Goal: Task Accomplishment & Management: Manage account settings

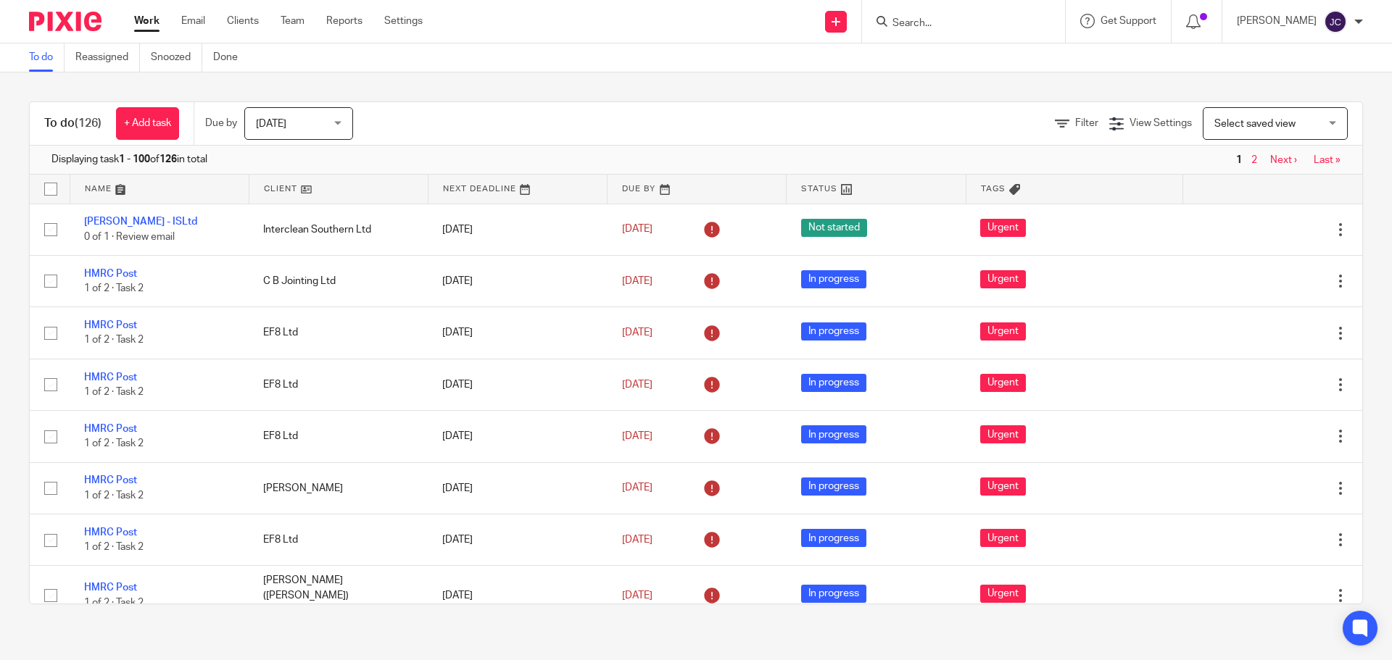
click at [942, 23] on input "Search" at bounding box center [956, 23] width 130 height 13
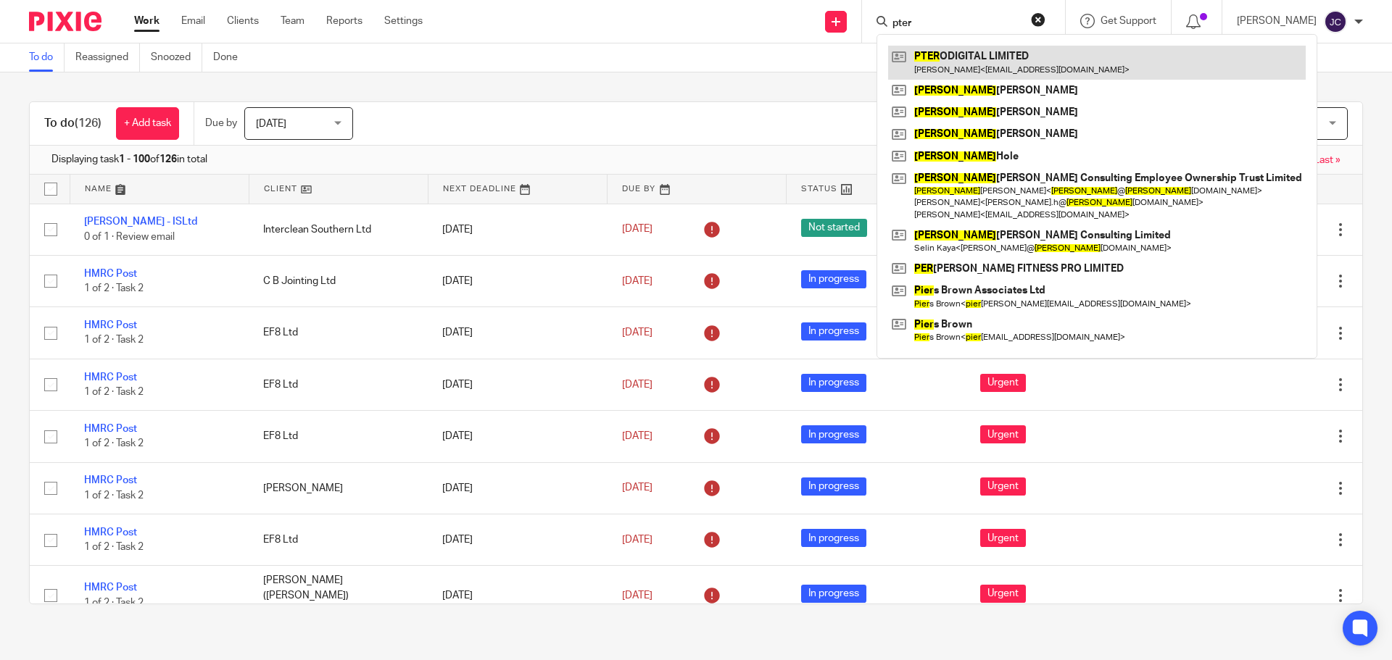
type input "pter"
click at [942, 65] on link at bounding box center [1096, 62] width 417 height 33
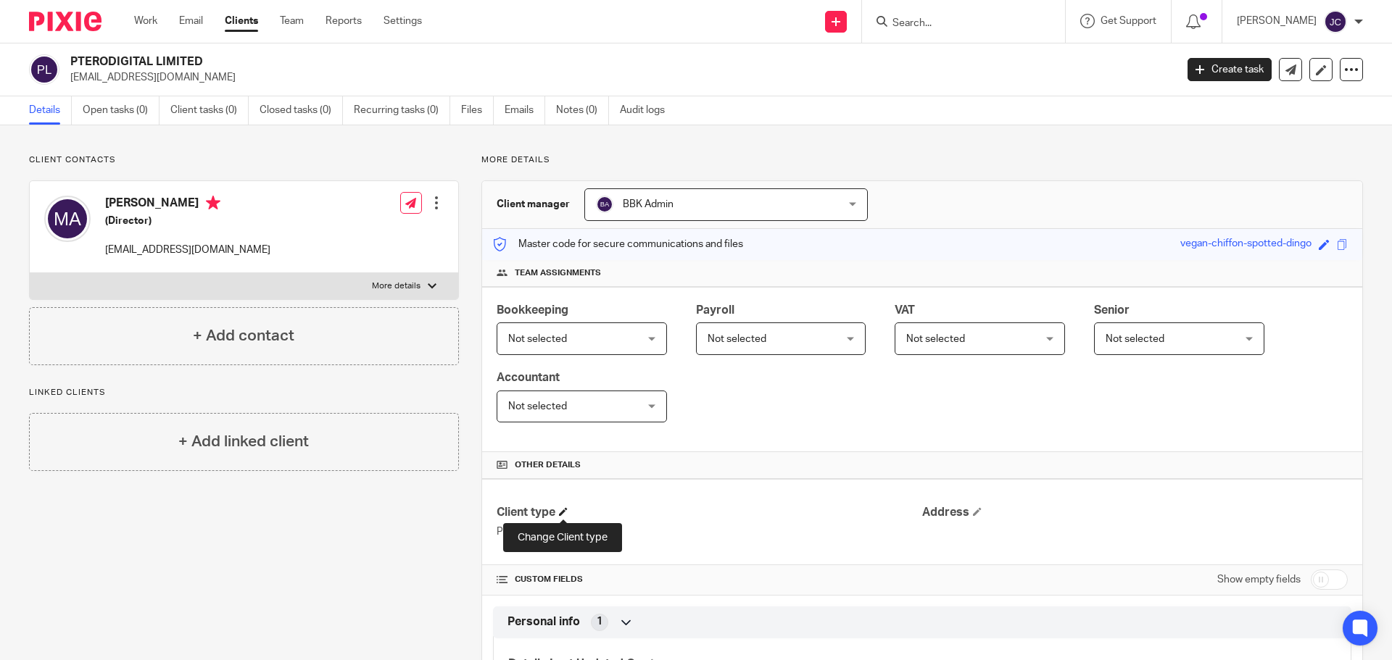
click at [562, 510] on span at bounding box center [563, 511] width 9 height 9
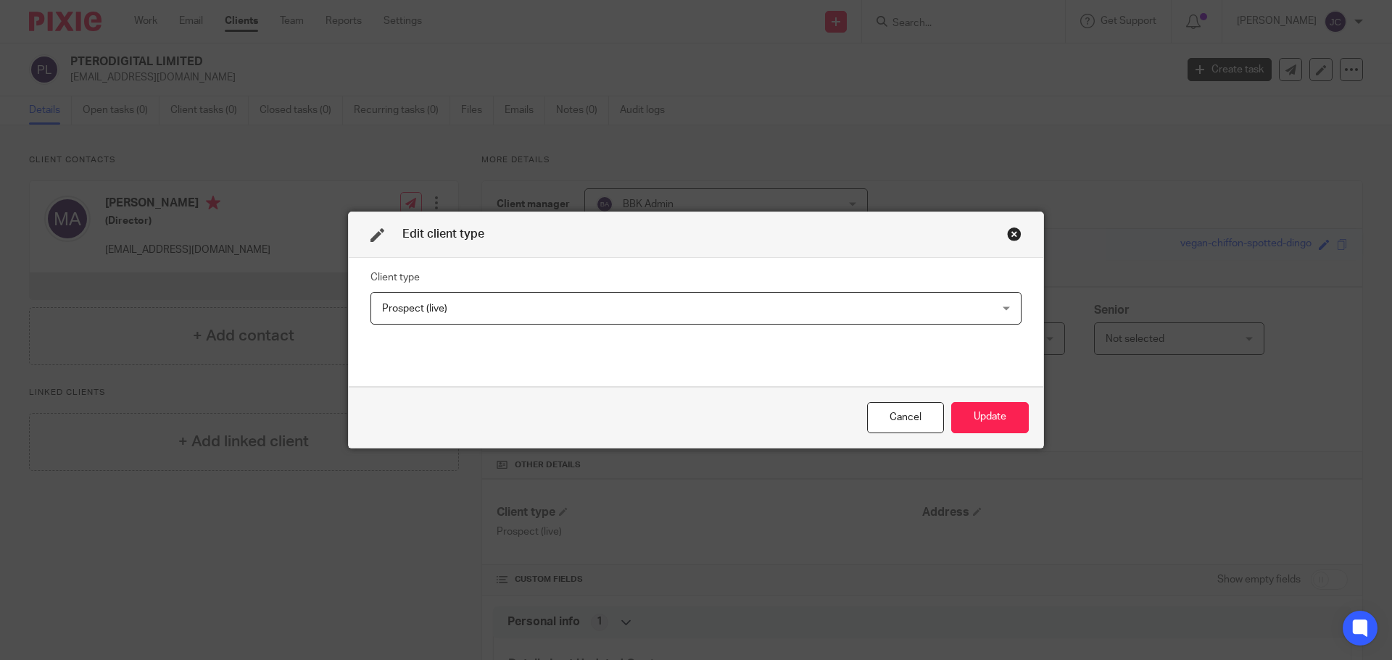
click at [512, 296] on span "Prospect (live)" at bounding box center [637, 308] width 511 height 30
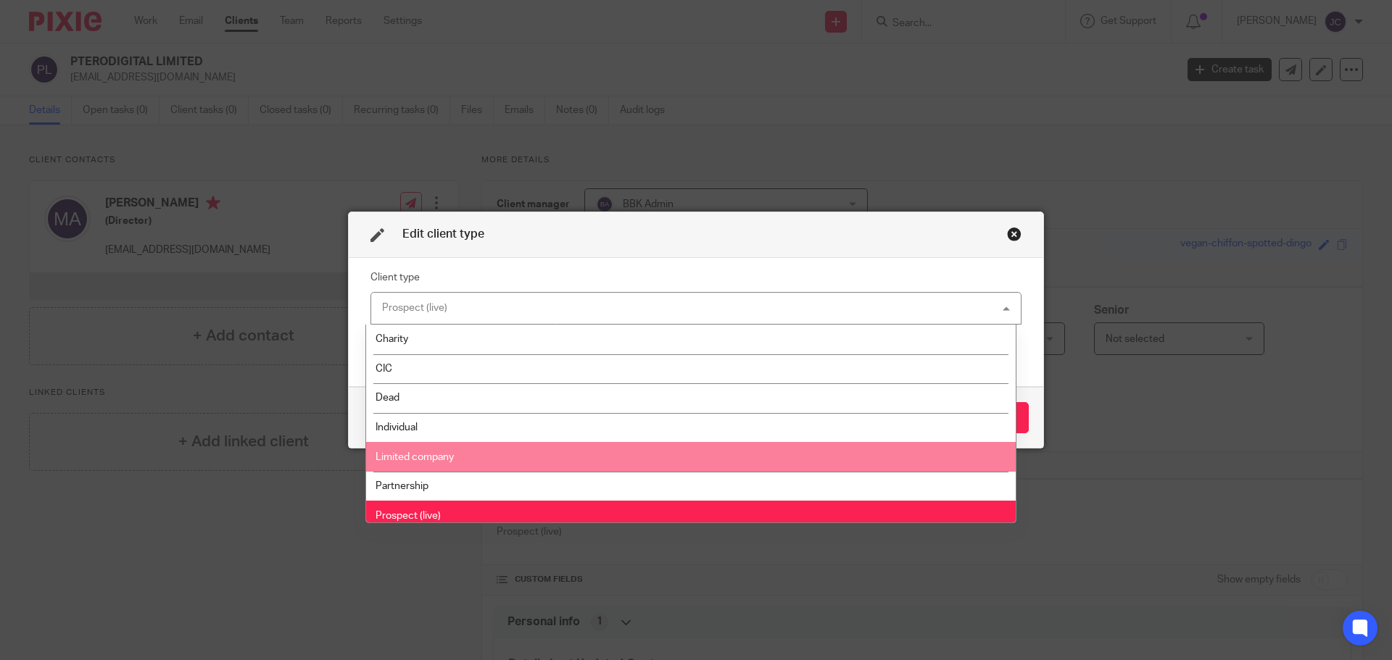
click at [514, 449] on li "Limited company" at bounding box center [690, 457] width 649 height 30
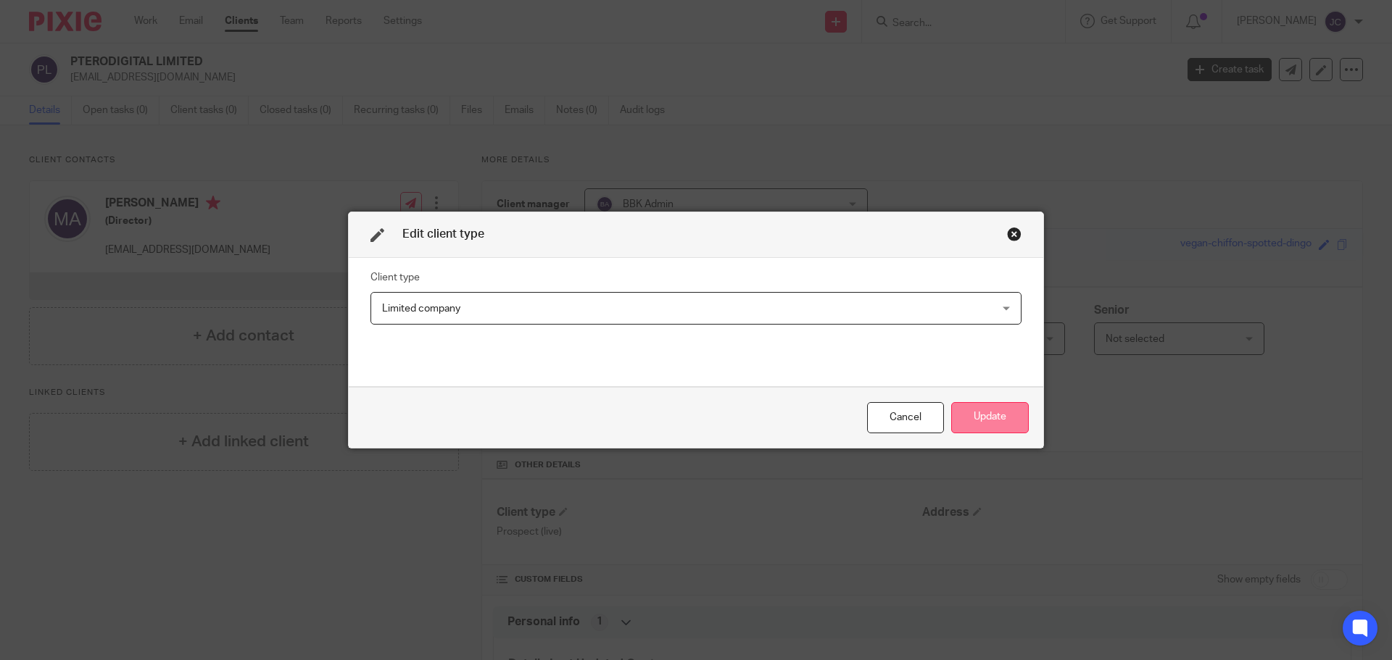
click at [988, 426] on button "Update" at bounding box center [990, 417] width 78 height 31
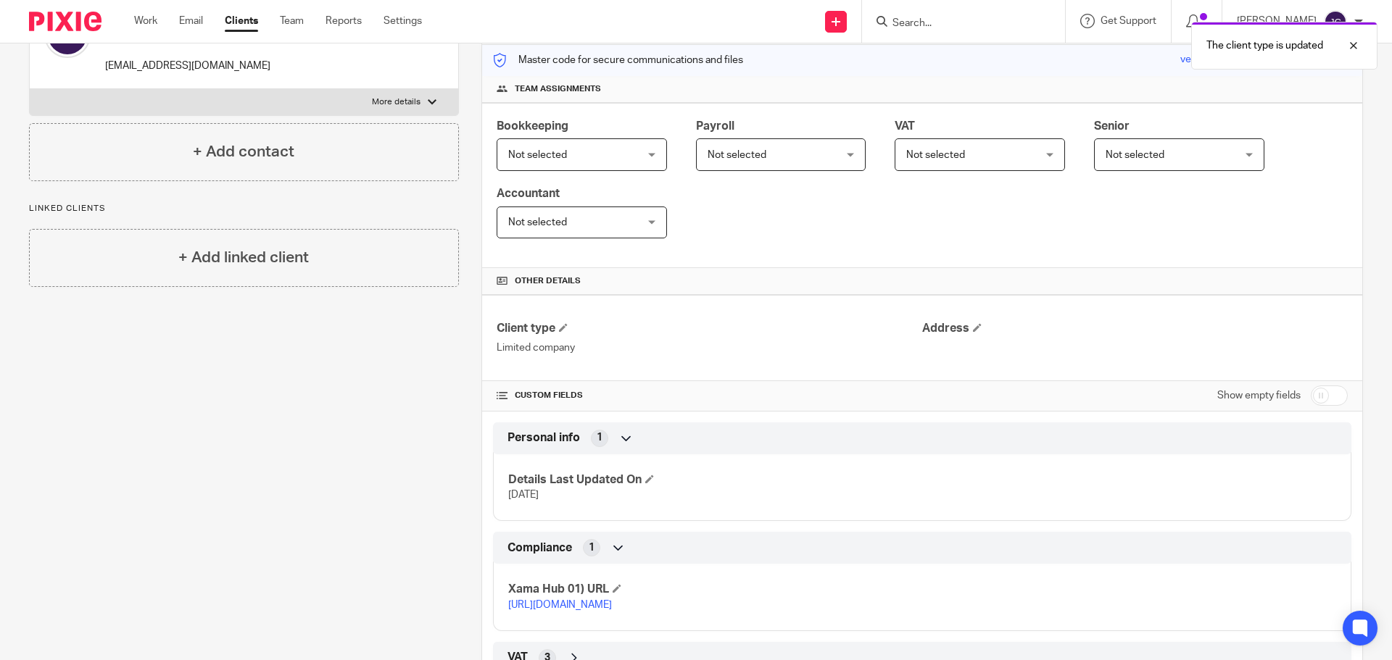
scroll to position [254, 0]
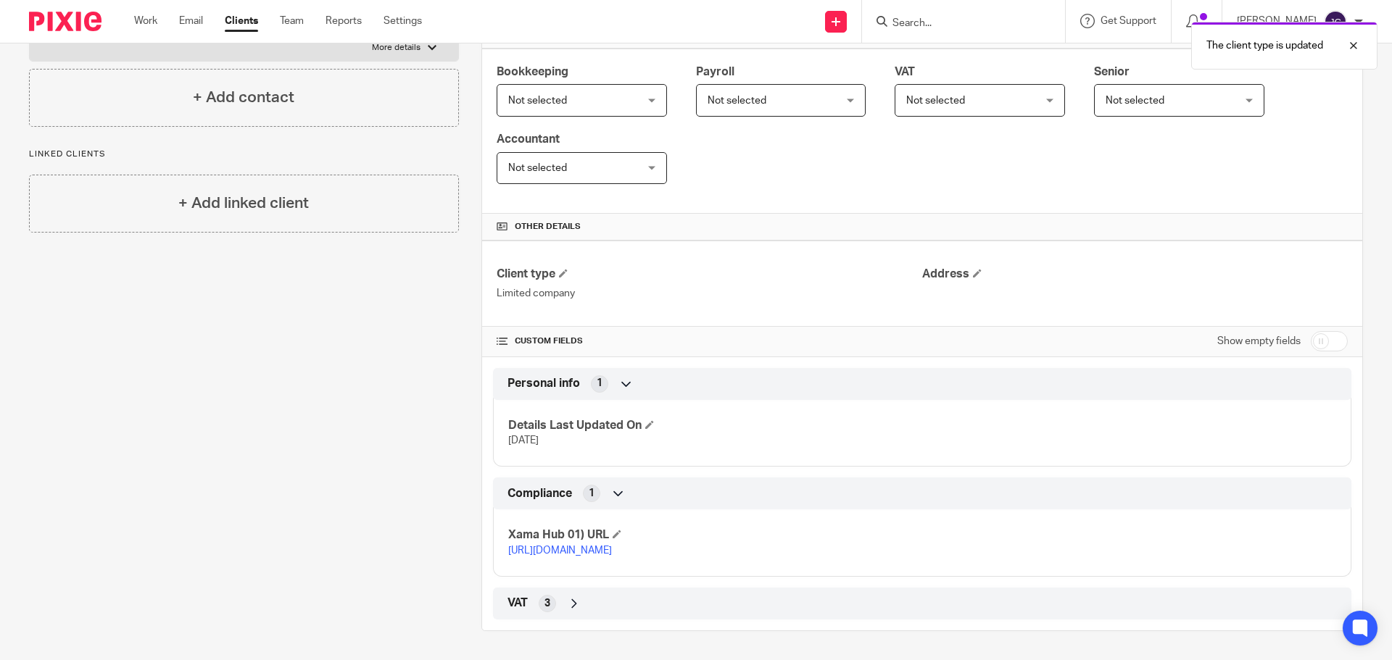
click at [1326, 331] on input "checkbox" at bounding box center [1328, 341] width 37 height 20
checkbox input "true"
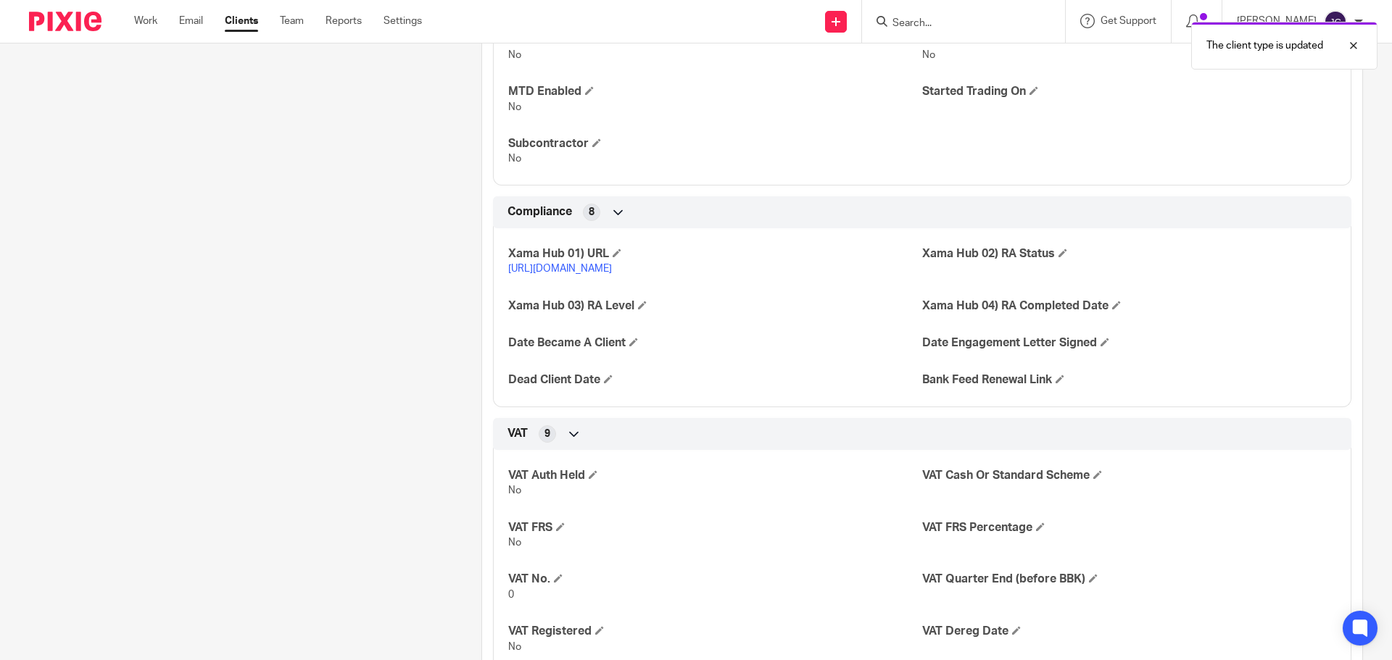
scroll to position [1051, 0]
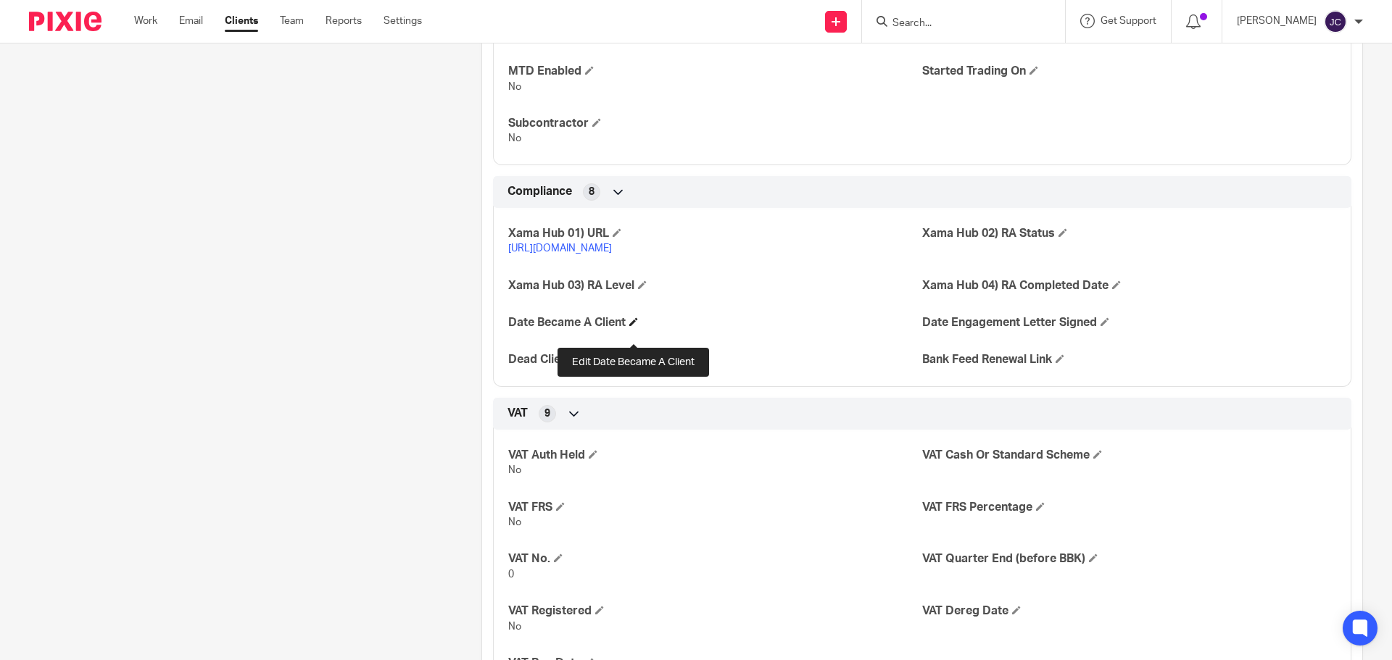
click at [633, 326] on span at bounding box center [633, 321] width 9 height 9
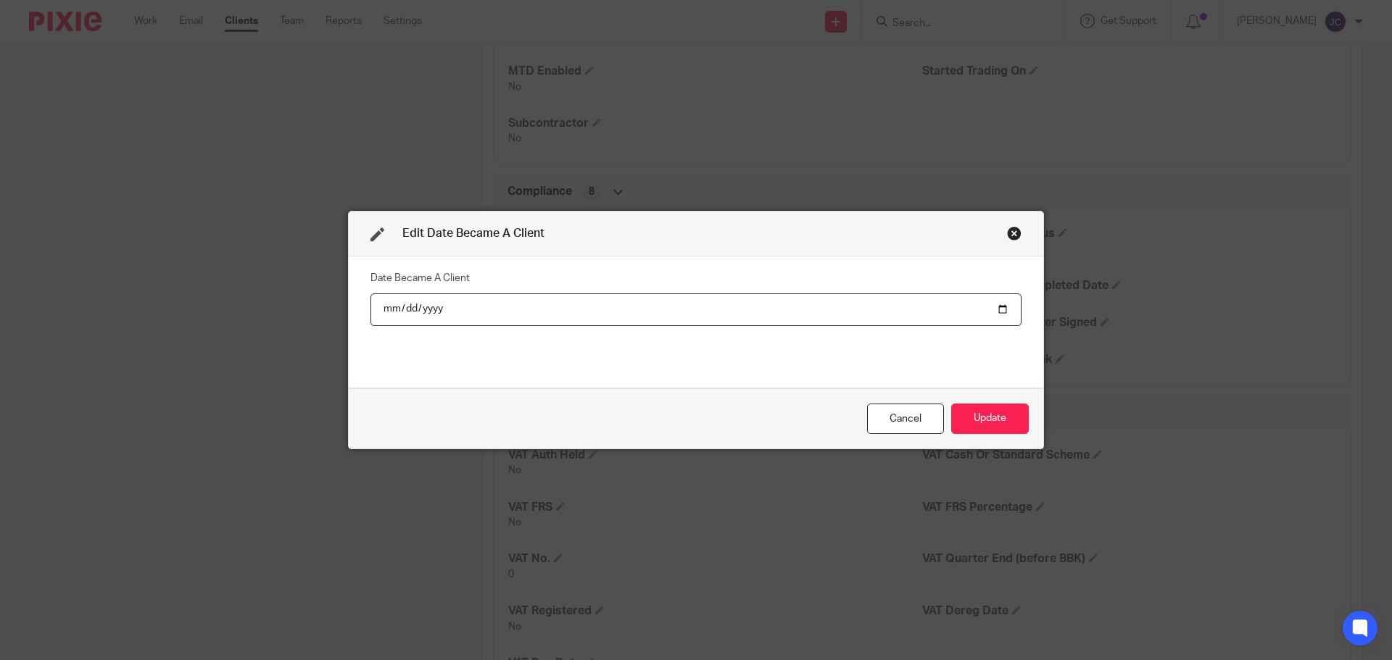
click at [994, 309] on input "date" at bounding box center [695, 310] width 651 height 33
type input "2025-09-16"
click at [966, 430] on button "Update" at bounding box center [990, 419] width 78 height 31
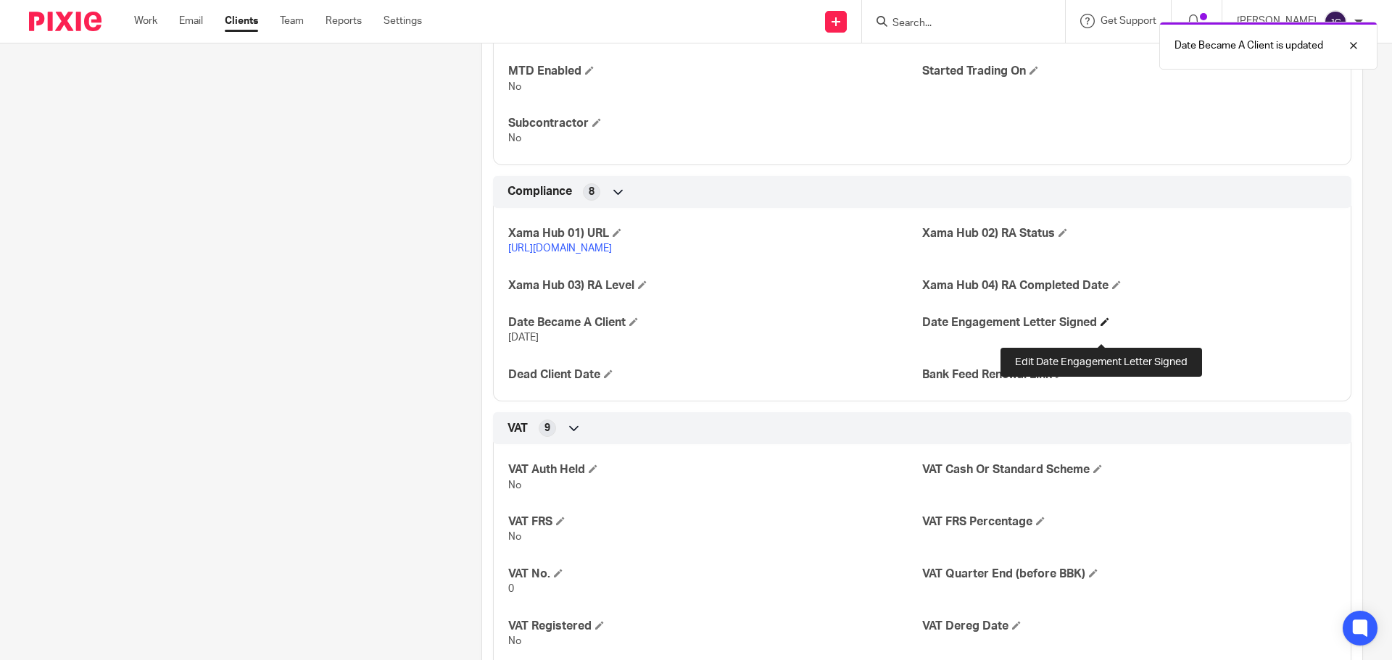
click at [1100, 326] on span at bounding box center [1104, 321] width 9 height 9
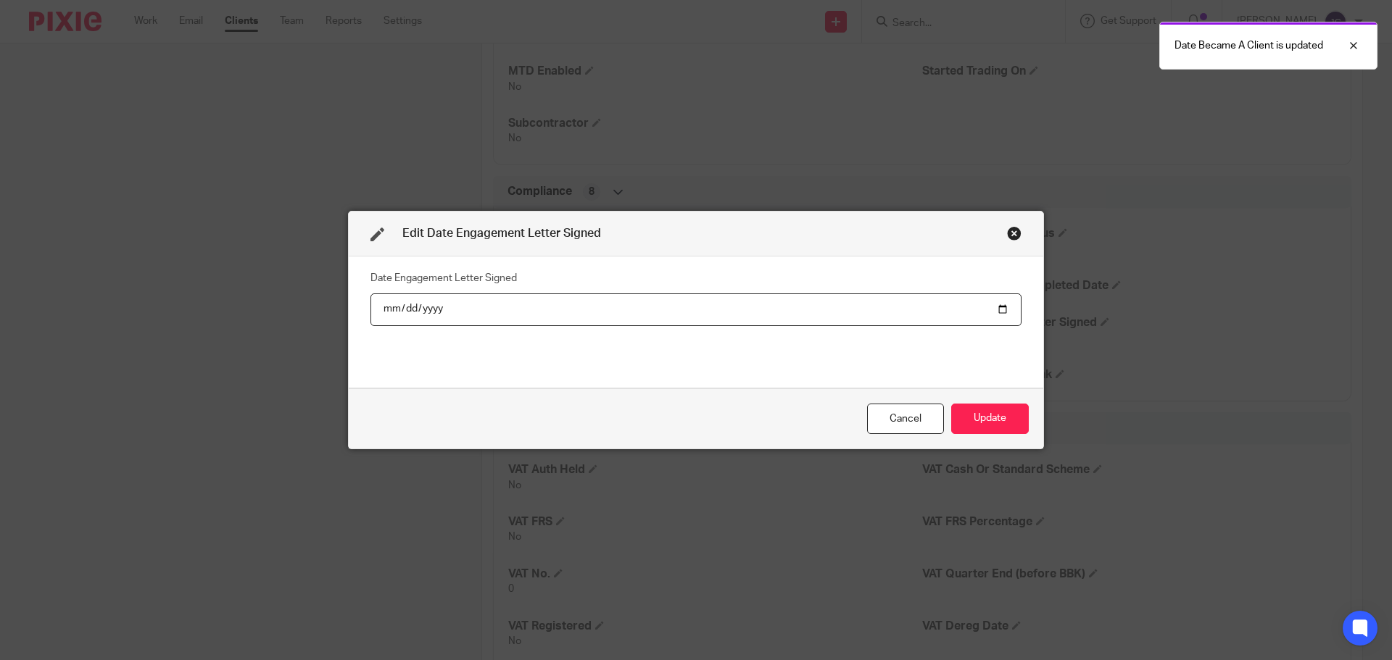
click at [994, 307] on input "date" at bounding box center [695, 310] width 651 height 33
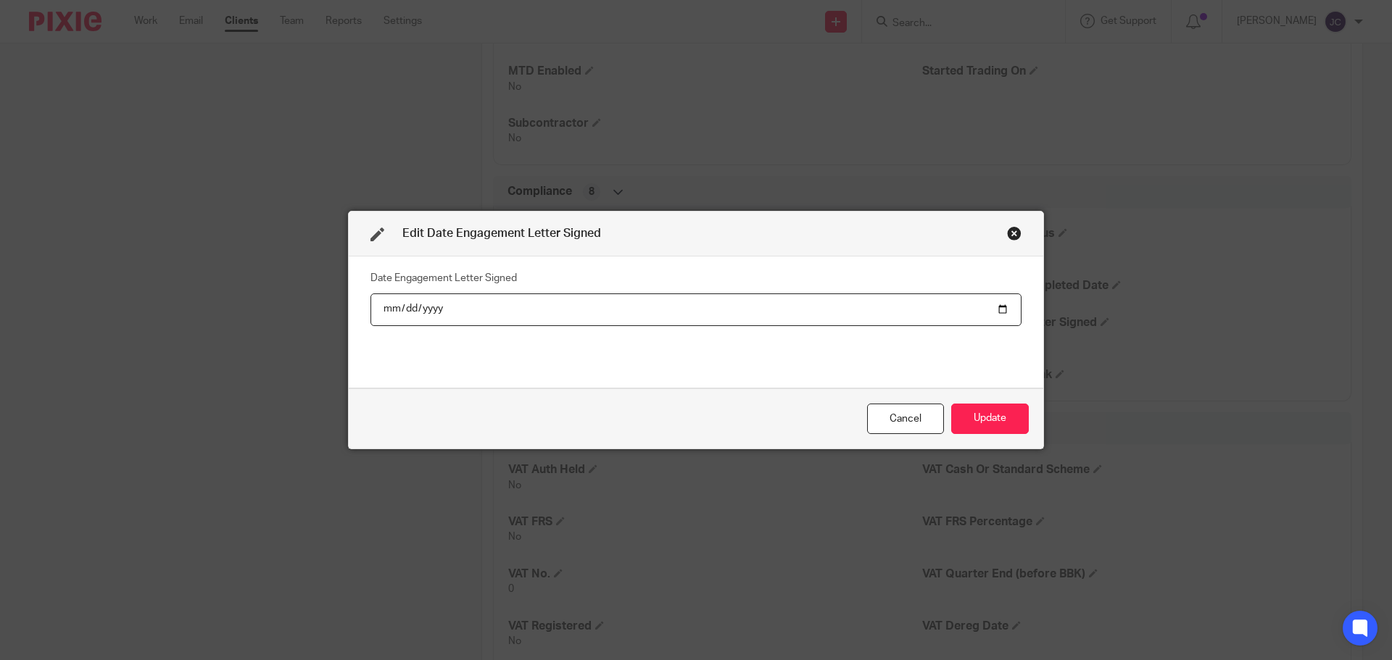
click at [995, 308] on input "2025-09-16" at bounding box center [695, 310] width 651 height 33
type input "2025-09-17"
click at [987, 423] on button "Update" at bounding box center [990, 419] width 78 height 31
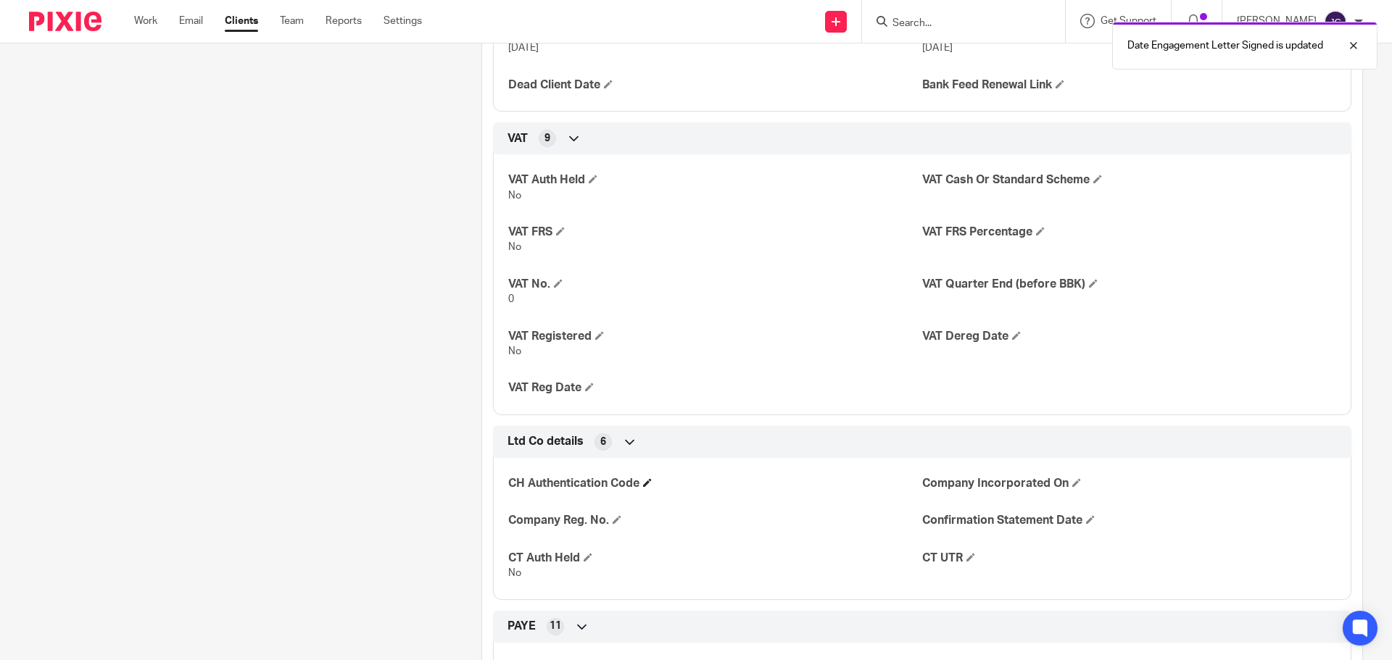
scroll to position [1631, 0]
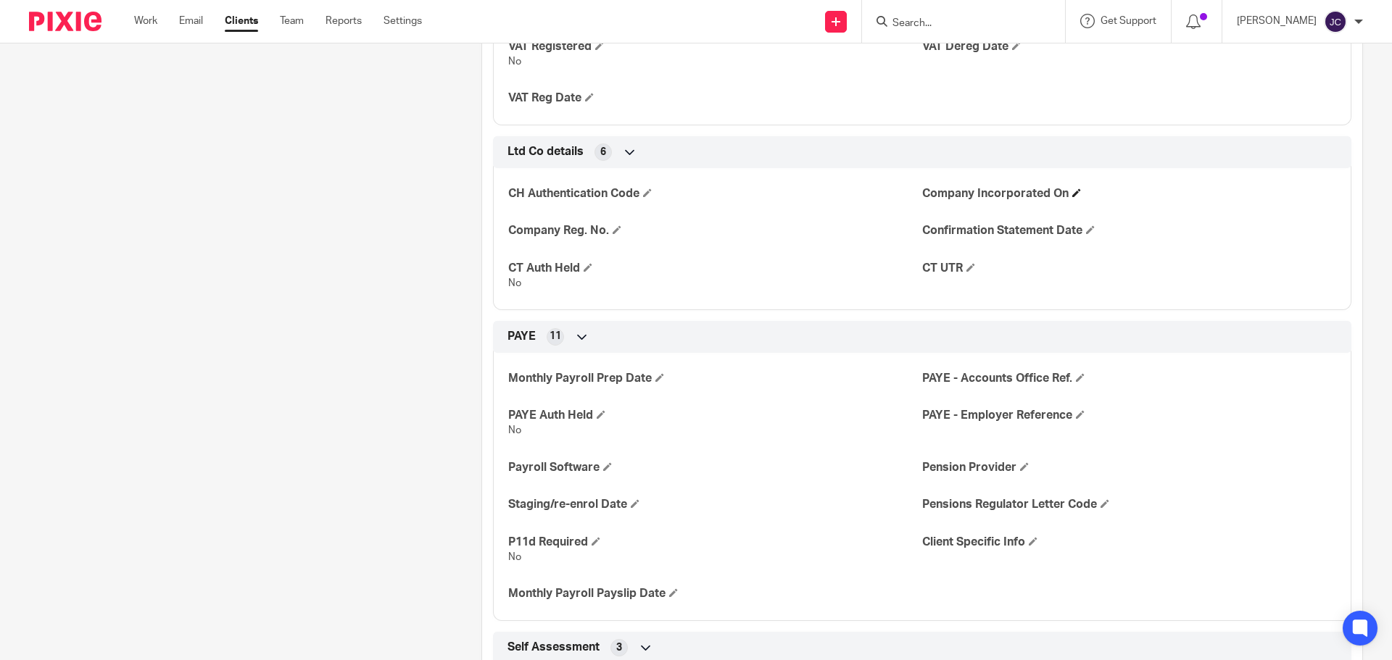
click at [1073, 201] on h4 "Company Incorporated On" at bounding box center [1129, 193] width 414 height 15
click at [1072, 197] on span at bounding box center [1076, 192] width 9 height 9
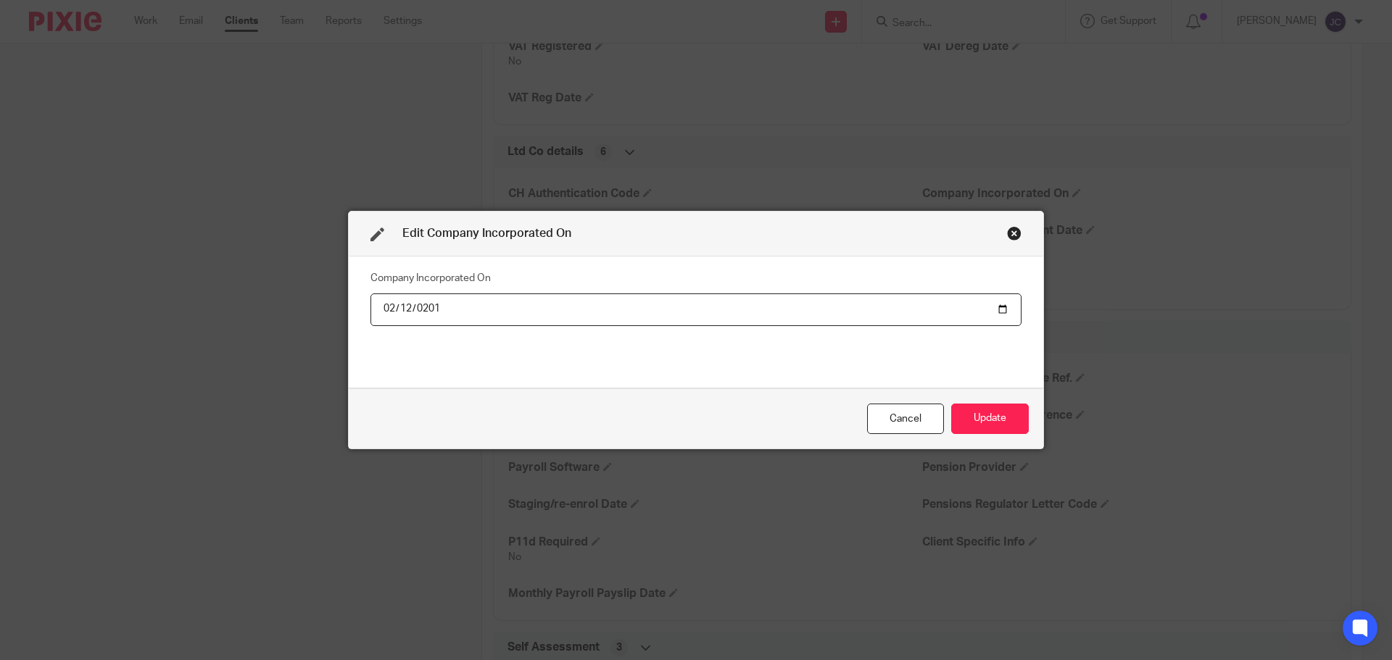
type input "2019-02-12"
click at [985, 419] on button "Update" at bounding box center [990, 419] width 78 height 31
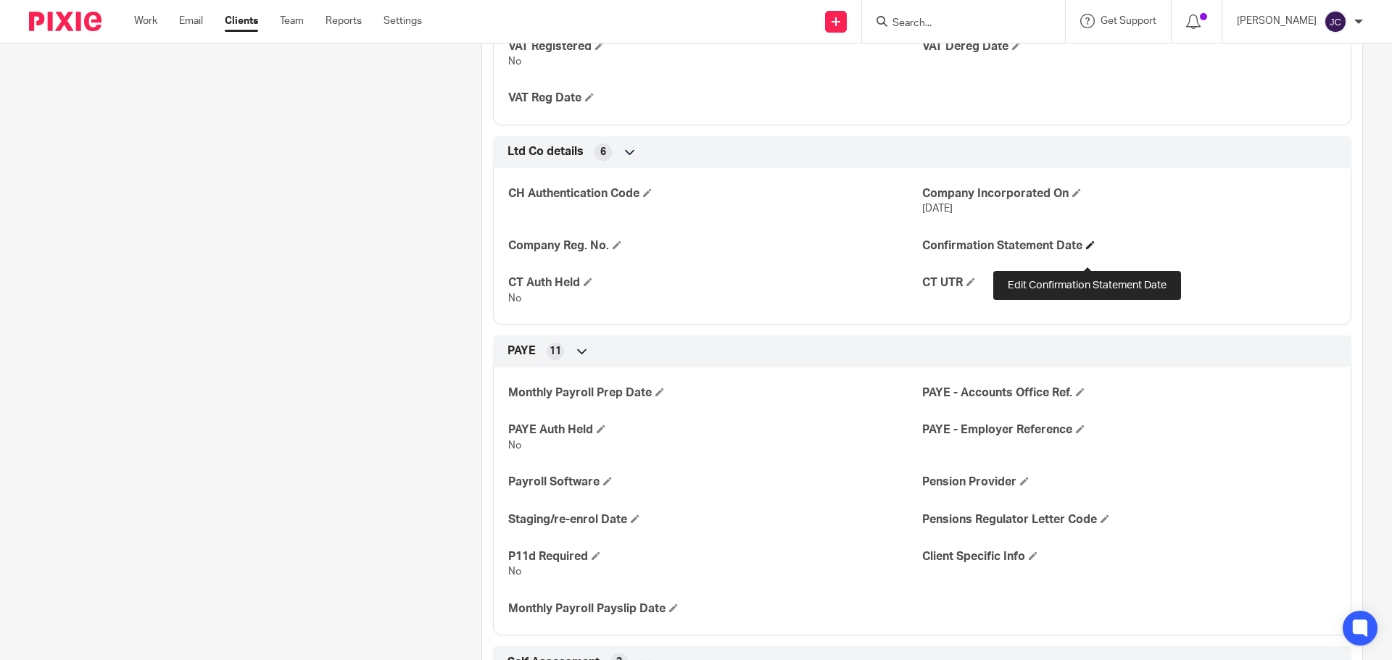
click at [1086, 249] on span at bounding box center [1090, 245] width 9 height 9
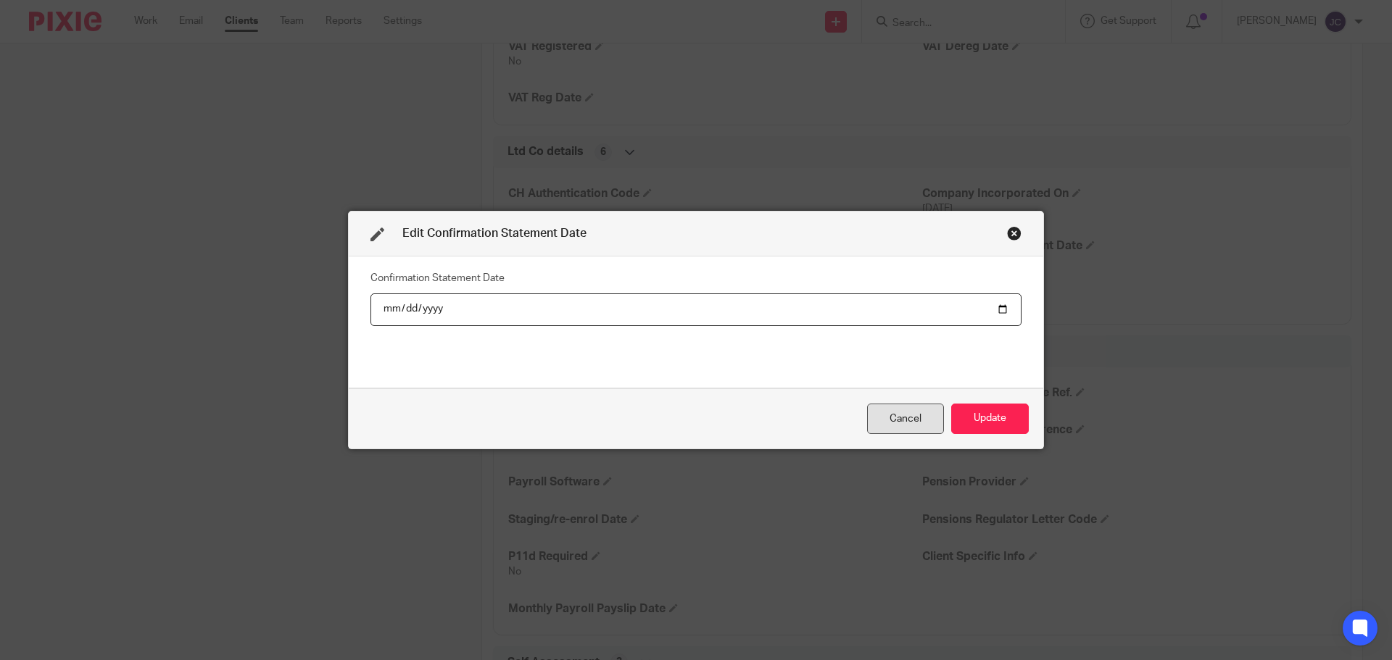
click at [888, 422] on div "Cancel" at bounding box center [905, 419] width 77 height 31
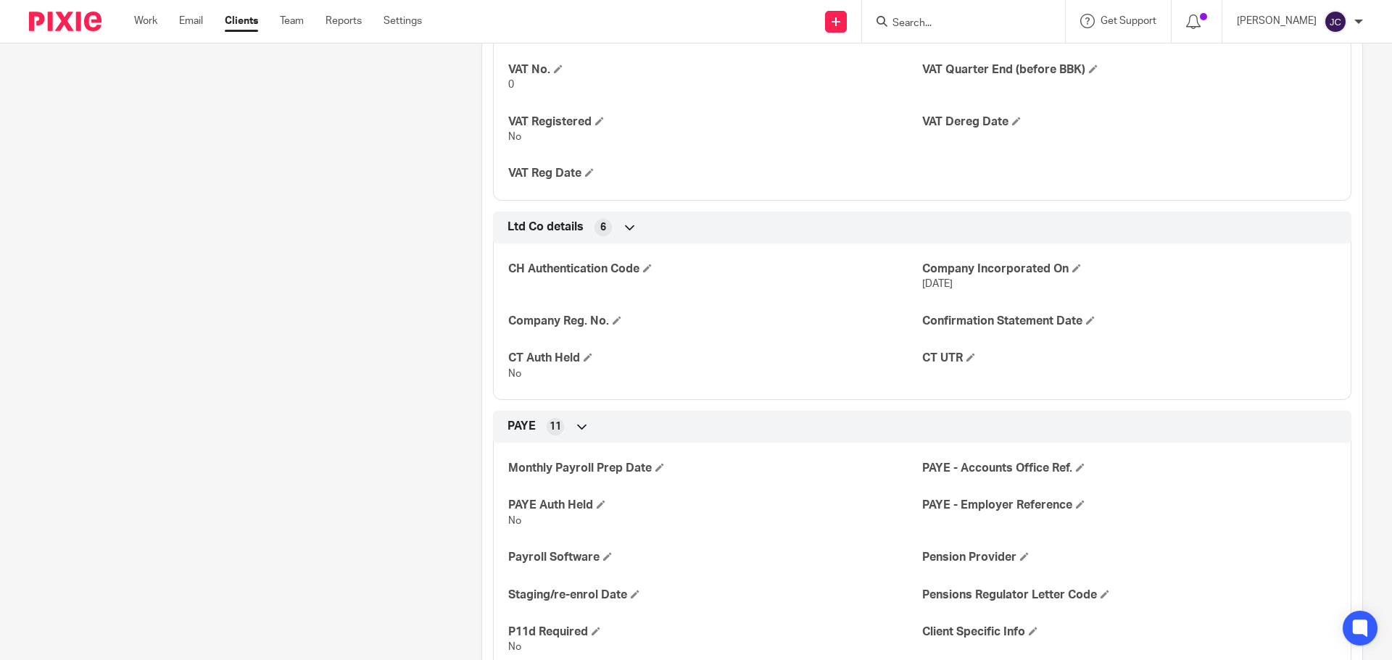
scroll to position [1558, 0]
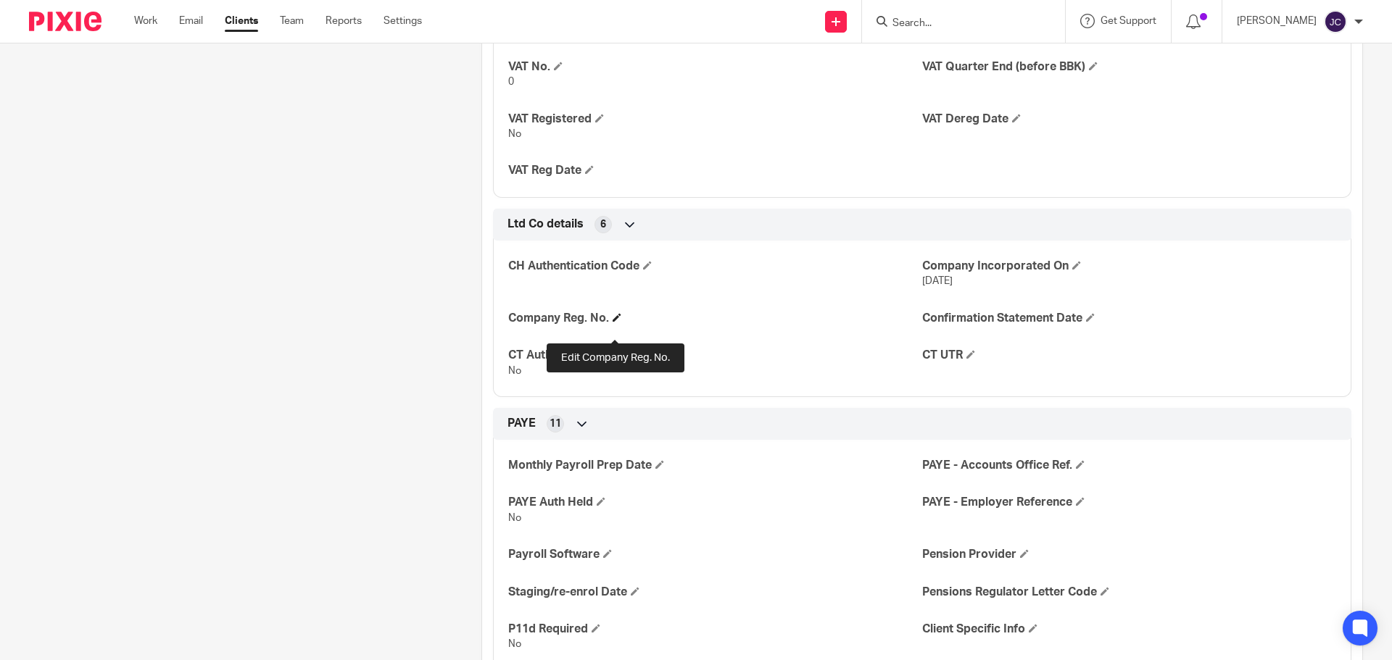
click at [615, 322] on span at bounding box center [616, 317] width 9 height 9
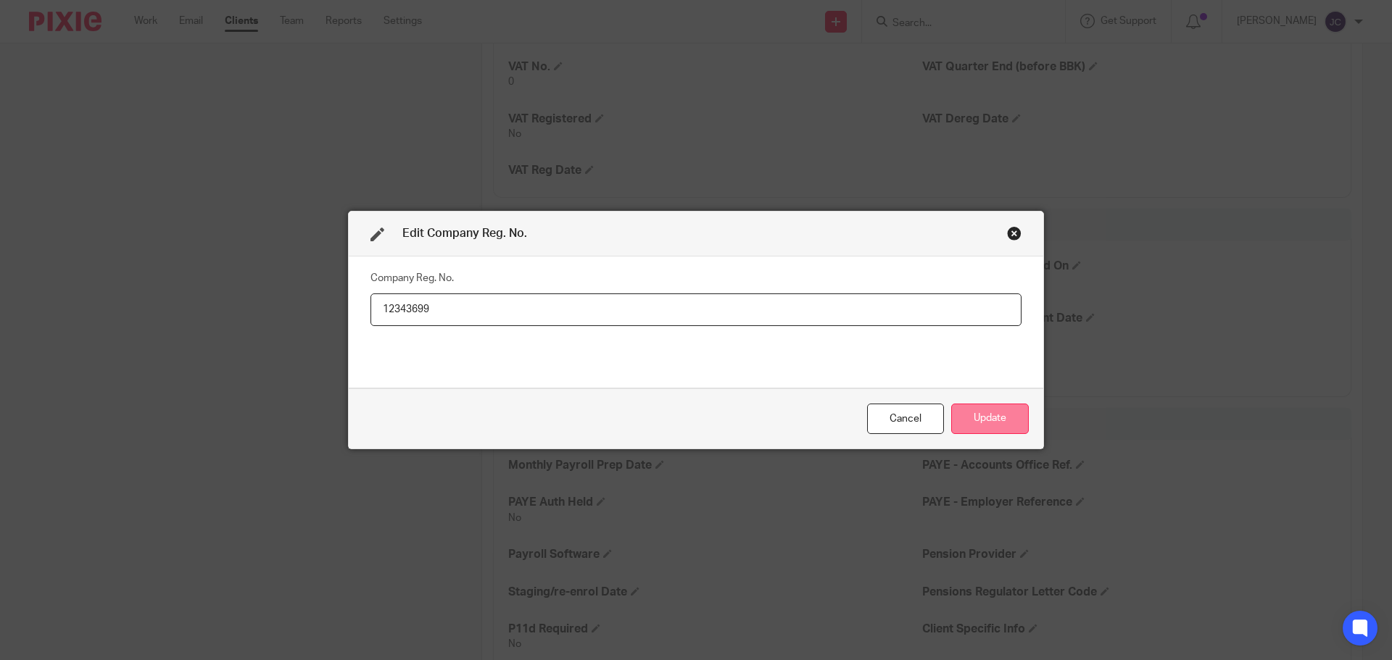
type input "12343699"
click at [993, 417] on button "Update" at bounding box center [990, 419] width 78 height 31
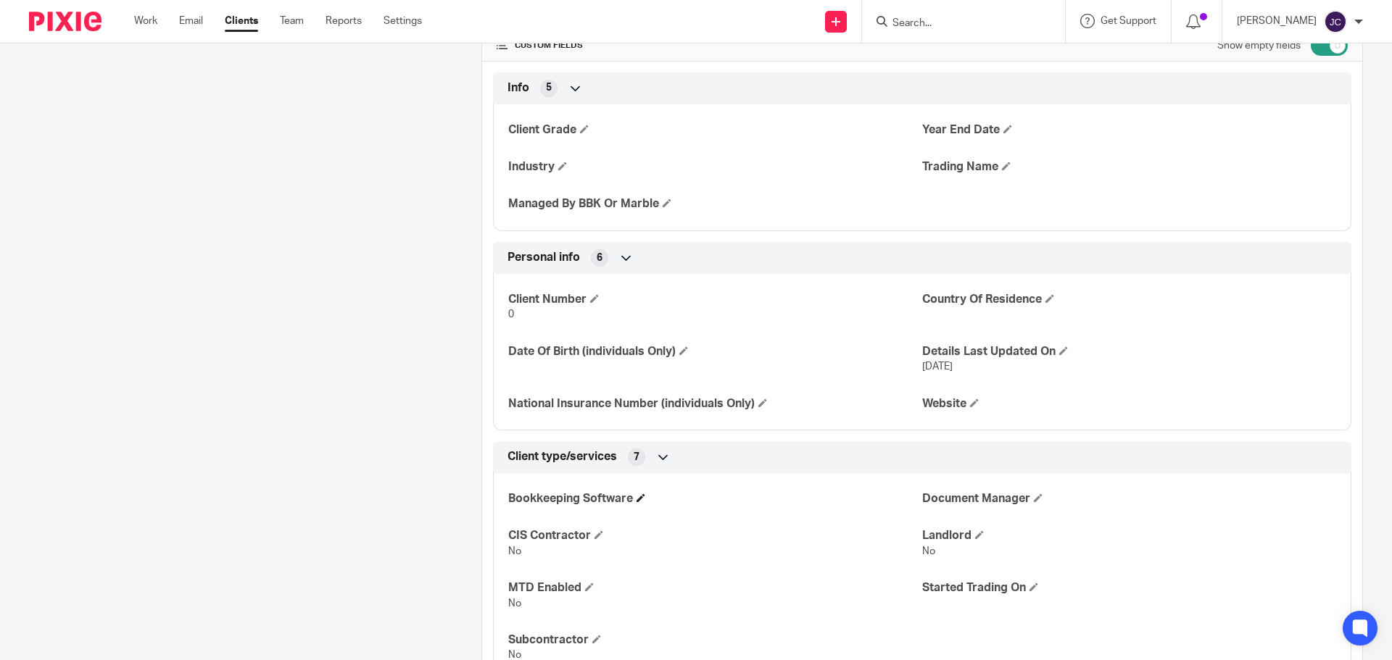
scroll to position [389, 0]
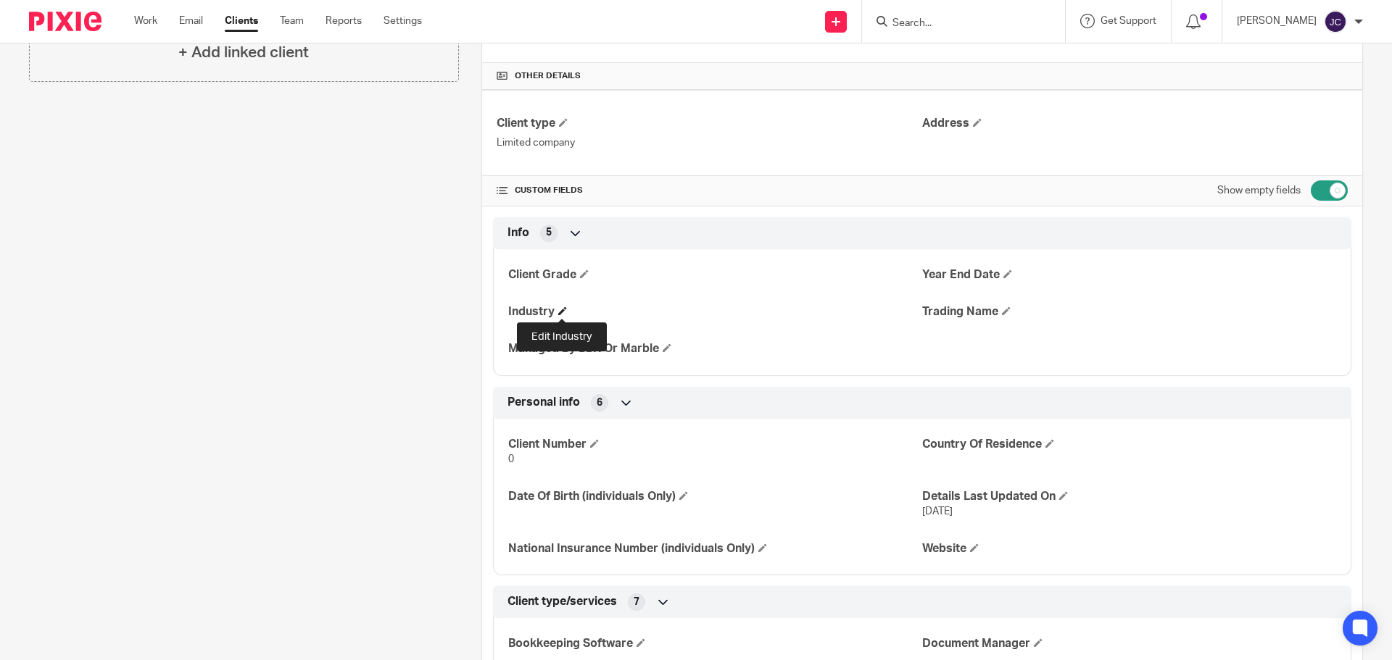
click at [559, 309] on span at bounding box center [562, 311] width 9 height 9
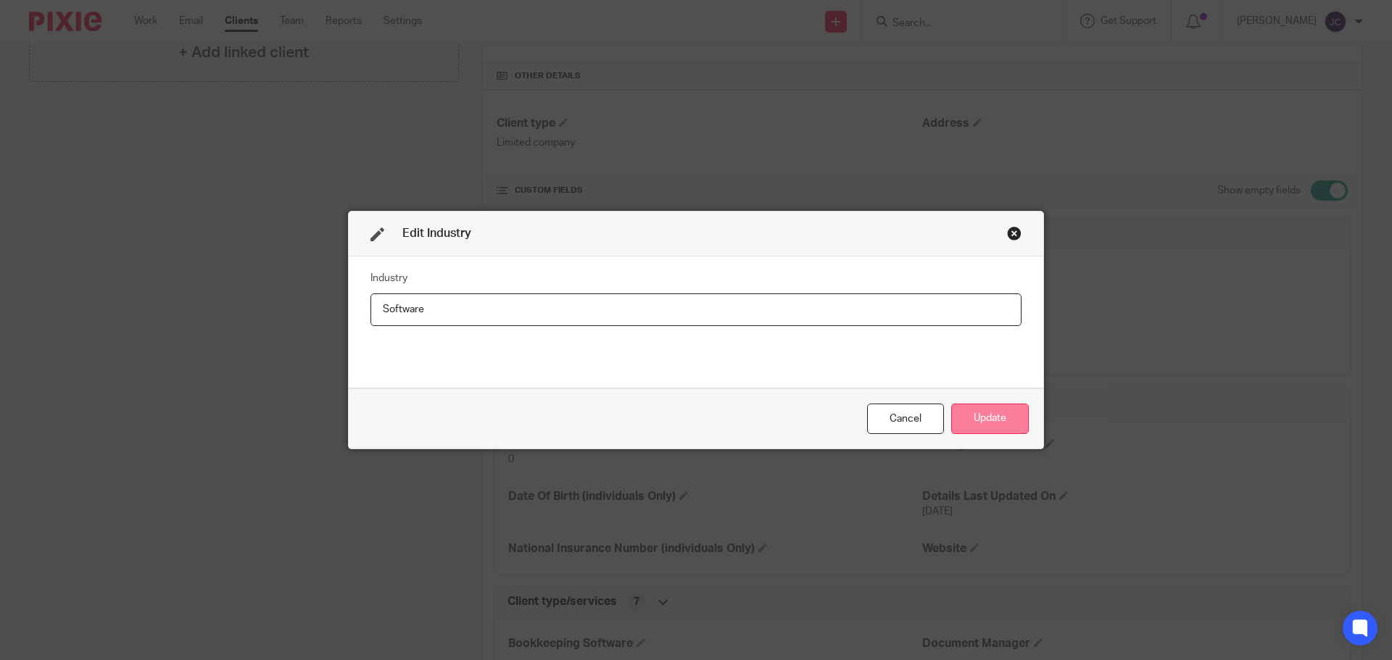
type input "Software"
click at [1005, 429] on button "Update" at bounding box center [990, 419] width 78 height 31
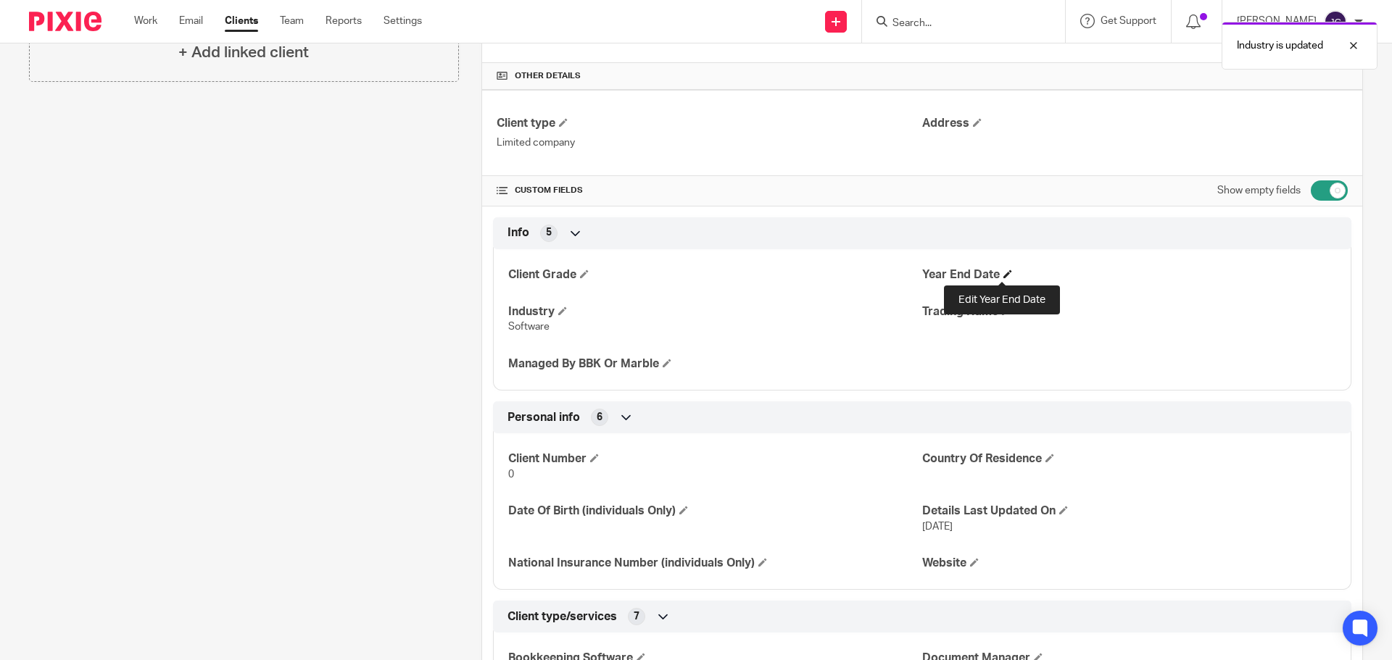
click at [1003, 274] on span at bounding box center [1007, 274] width 9 height 9
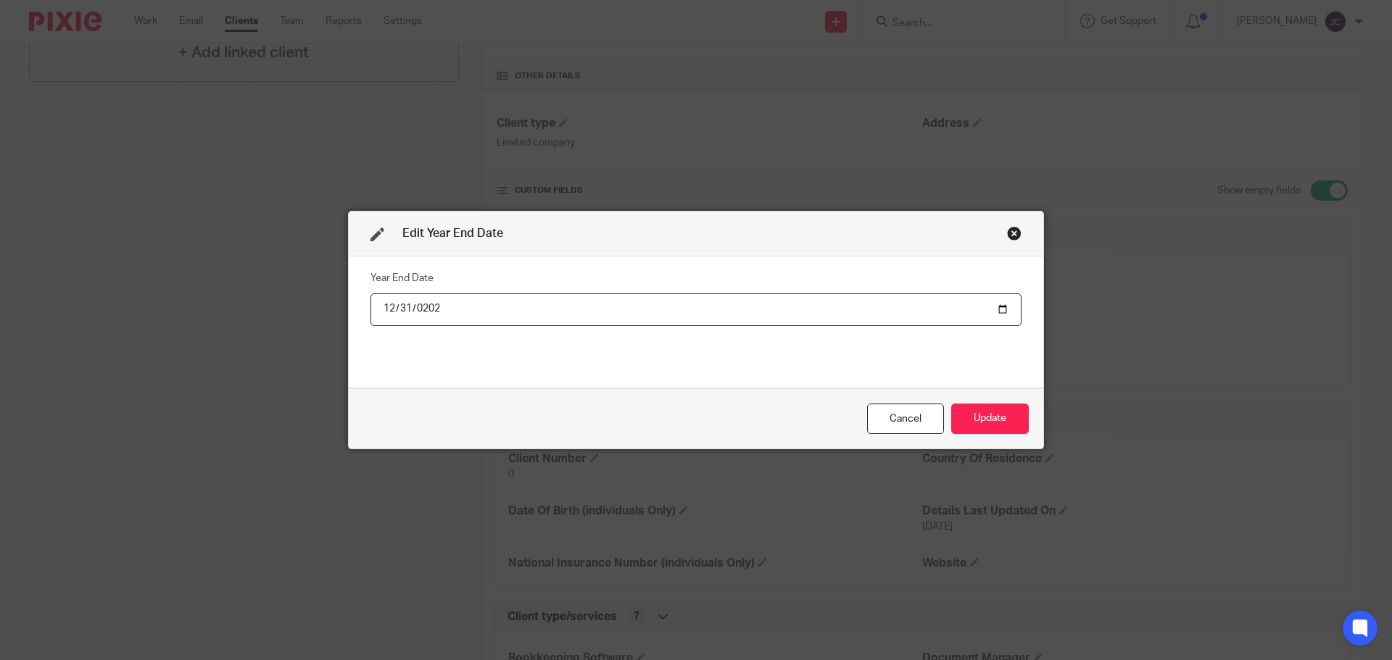
type input "2025-12-31"
click at [981, 409] on button "Update" at bounding box center [990, 419] width 78 height 31
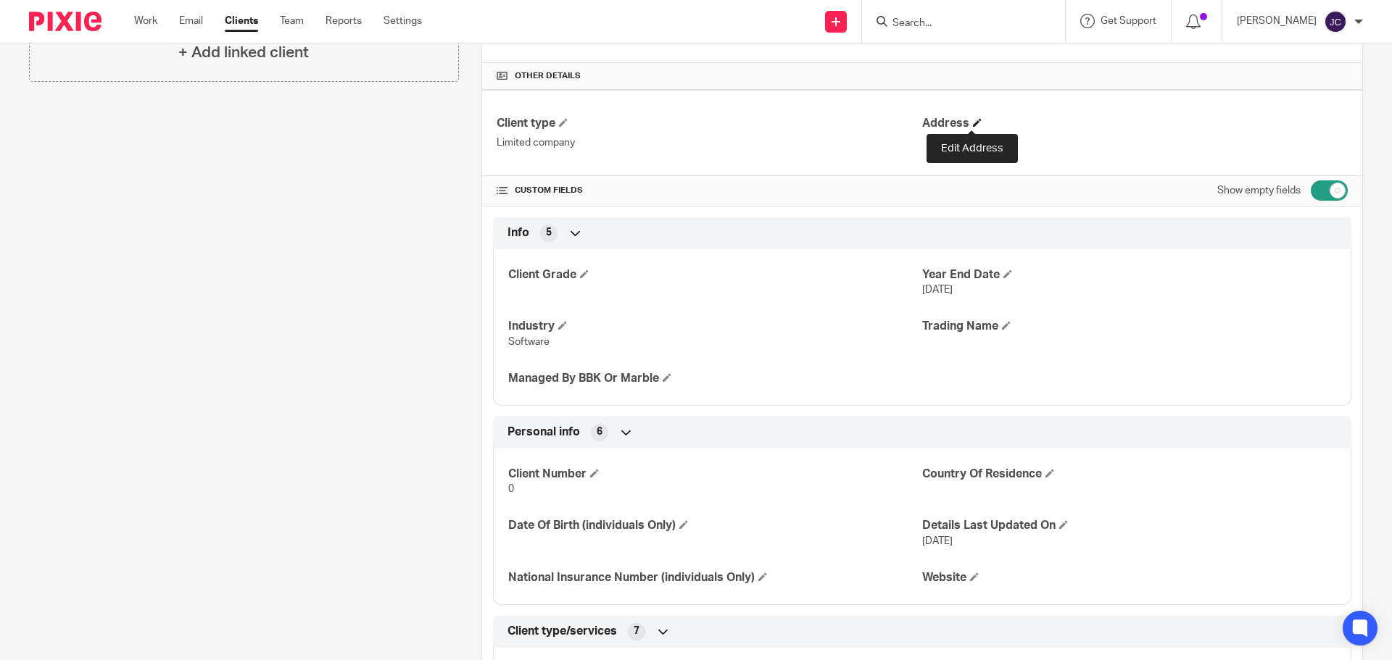
click at [973, 122] on span at bounding box center [977, 122] width 9 height 9
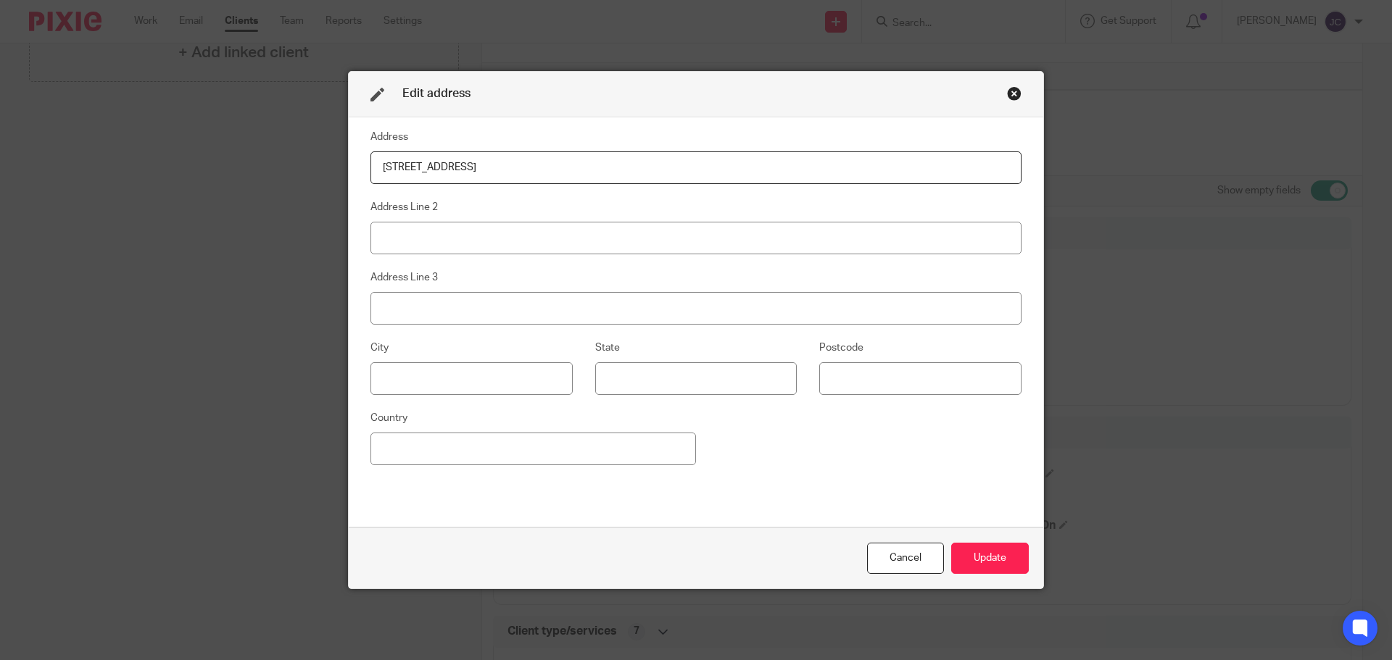
type input "15 Chatsworth Gardens"
type input "Sydenham"
type input "Leamington Spa"
type input "CV31 1WA"
click at [972, 553] on button "Update" at bounding box center [990, 558] width 78 height 31
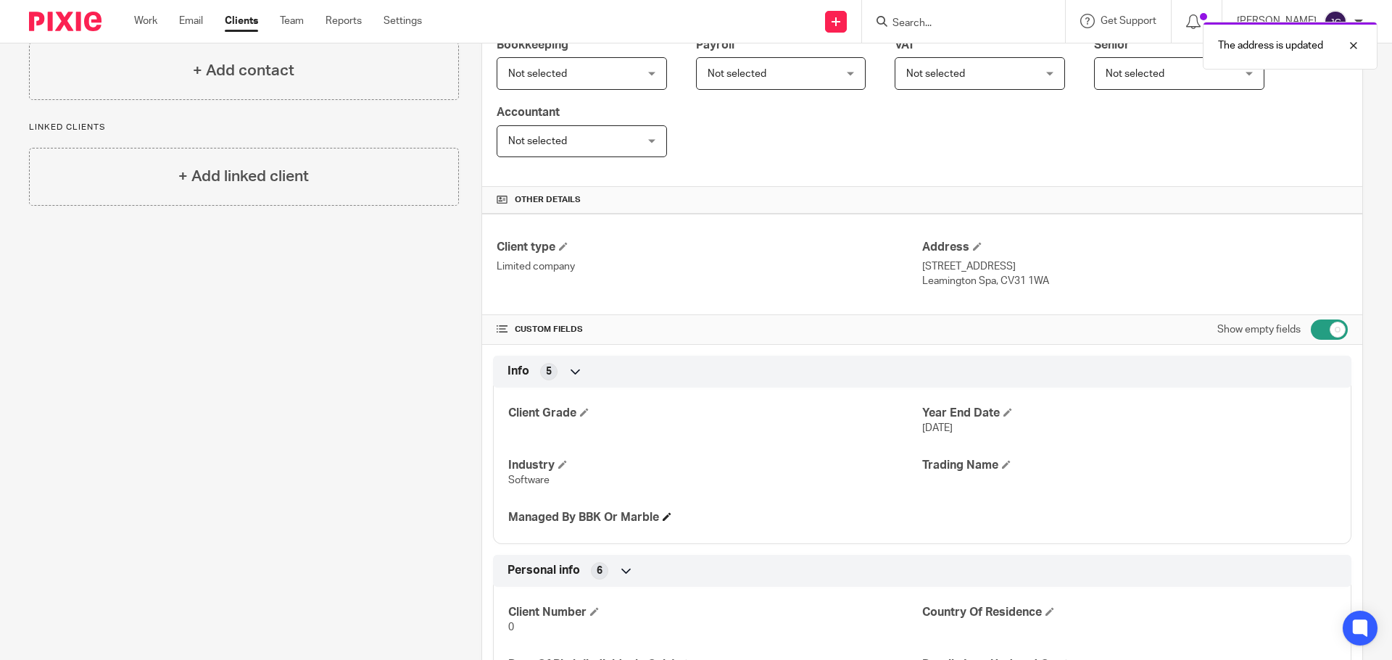
scroll to position [0, 0]
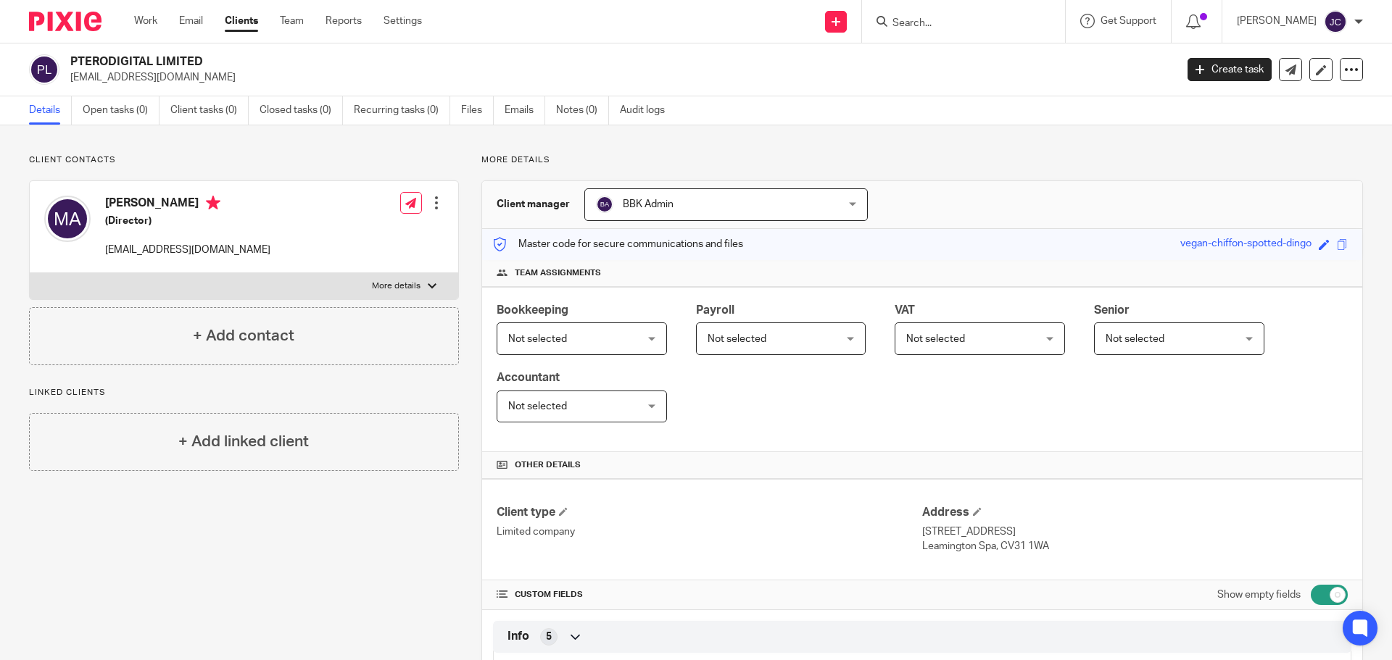
click at [521, 417] on span "Not selected" at bounding box center [571, 406] width 126 height 30
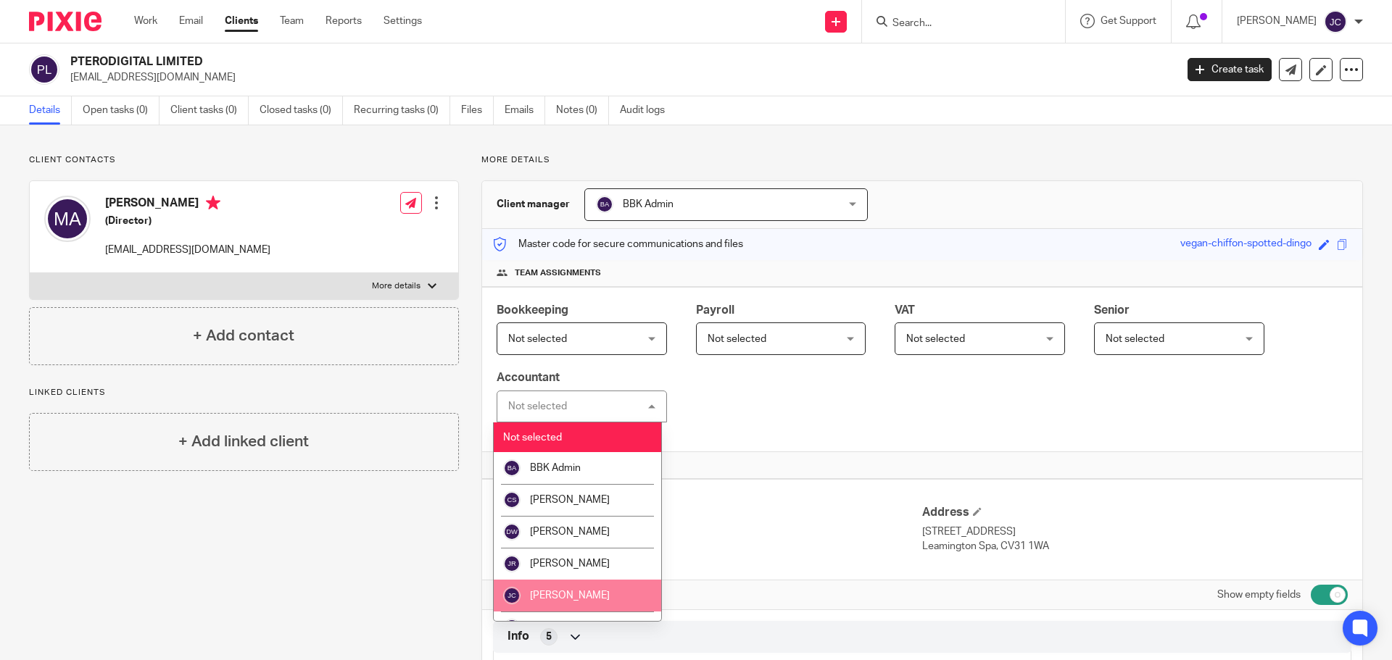
click at [564, 594] on span "[PERSON_NAME]" at bounding box center [570, 596] width 80 height 10
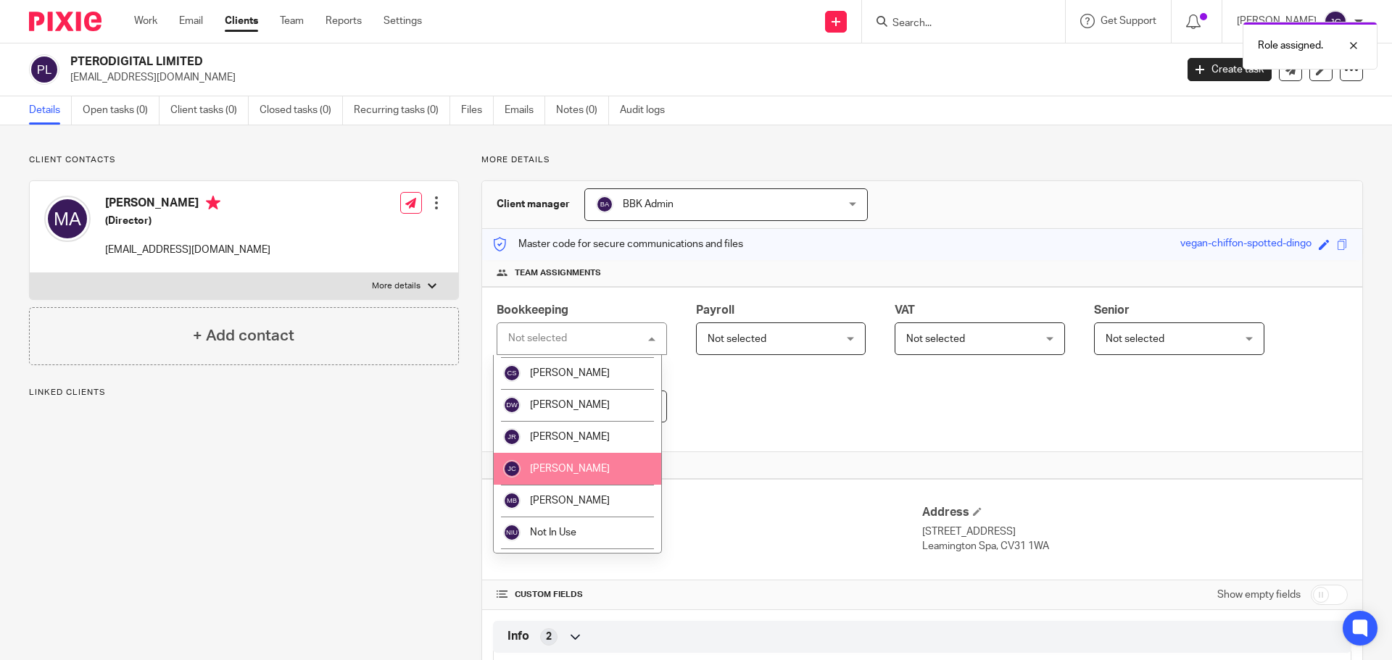
scroll to position [119, 0]
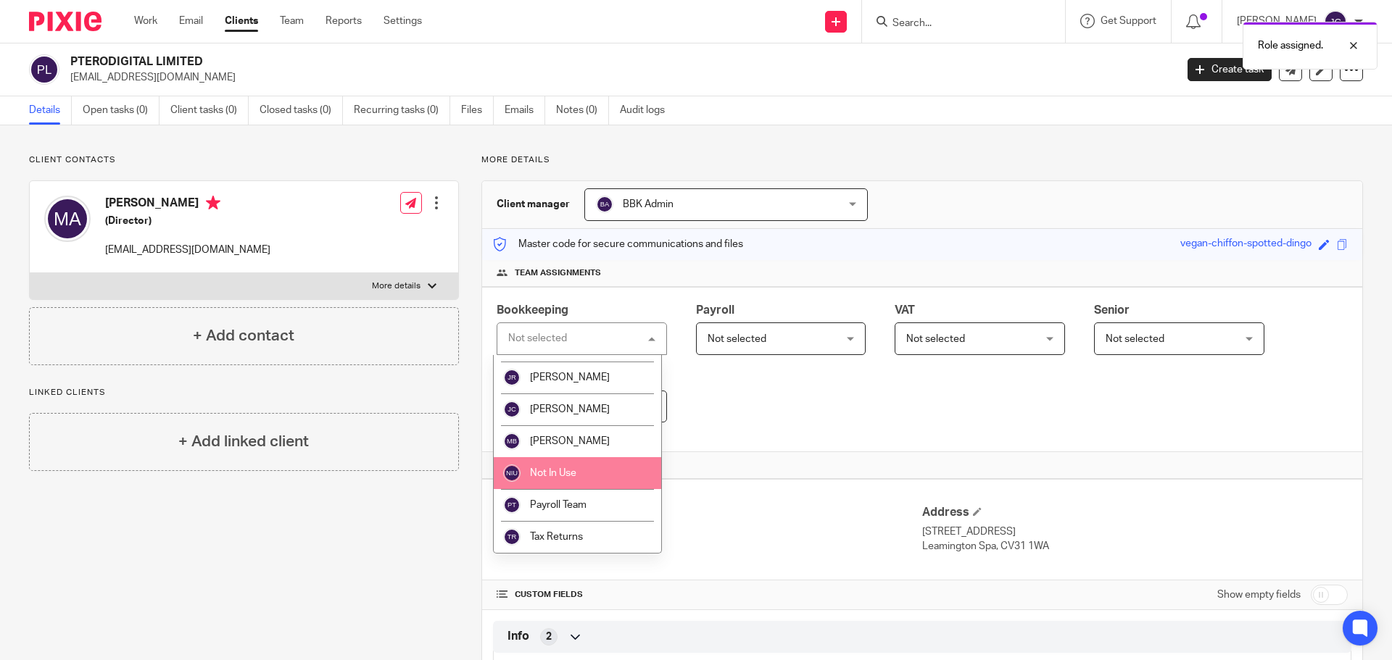
click at [617, 473] on li "Not In Use" at bounding box center [577, 473] width 167 height 32
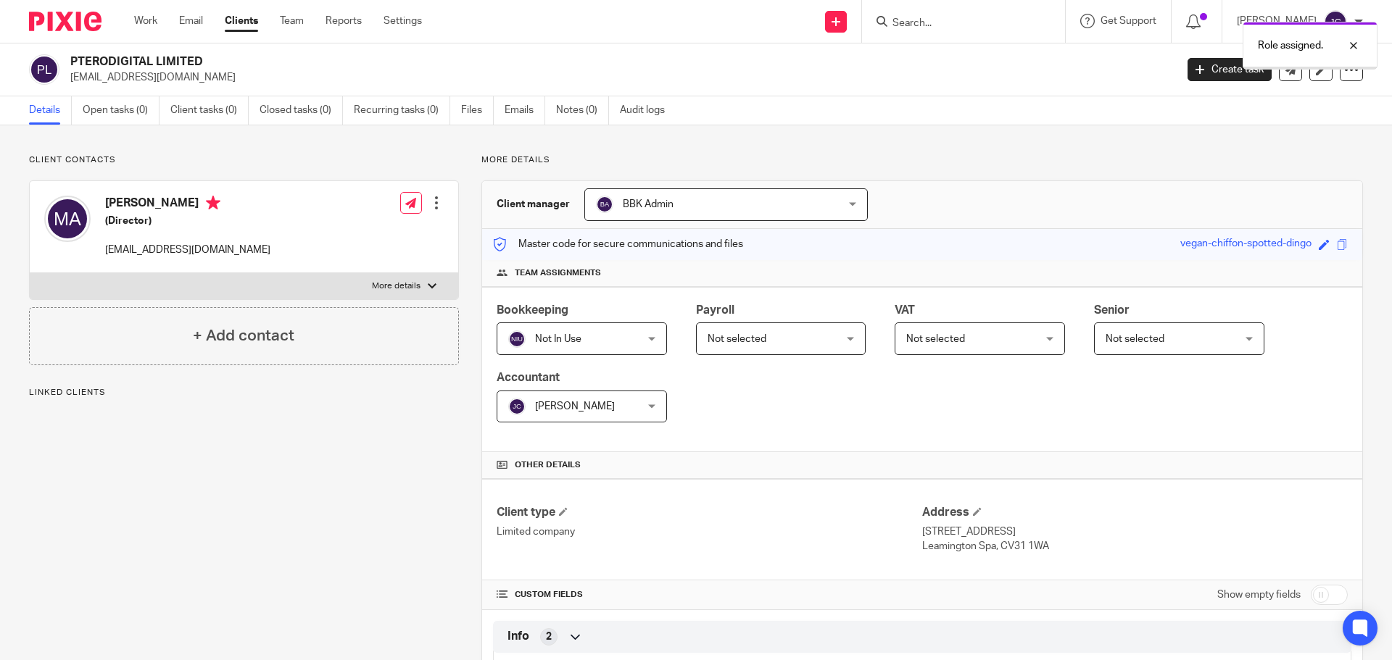
click at [763, 338] on span "Not selected" at bounding box center [770, 338] width 126 height 30
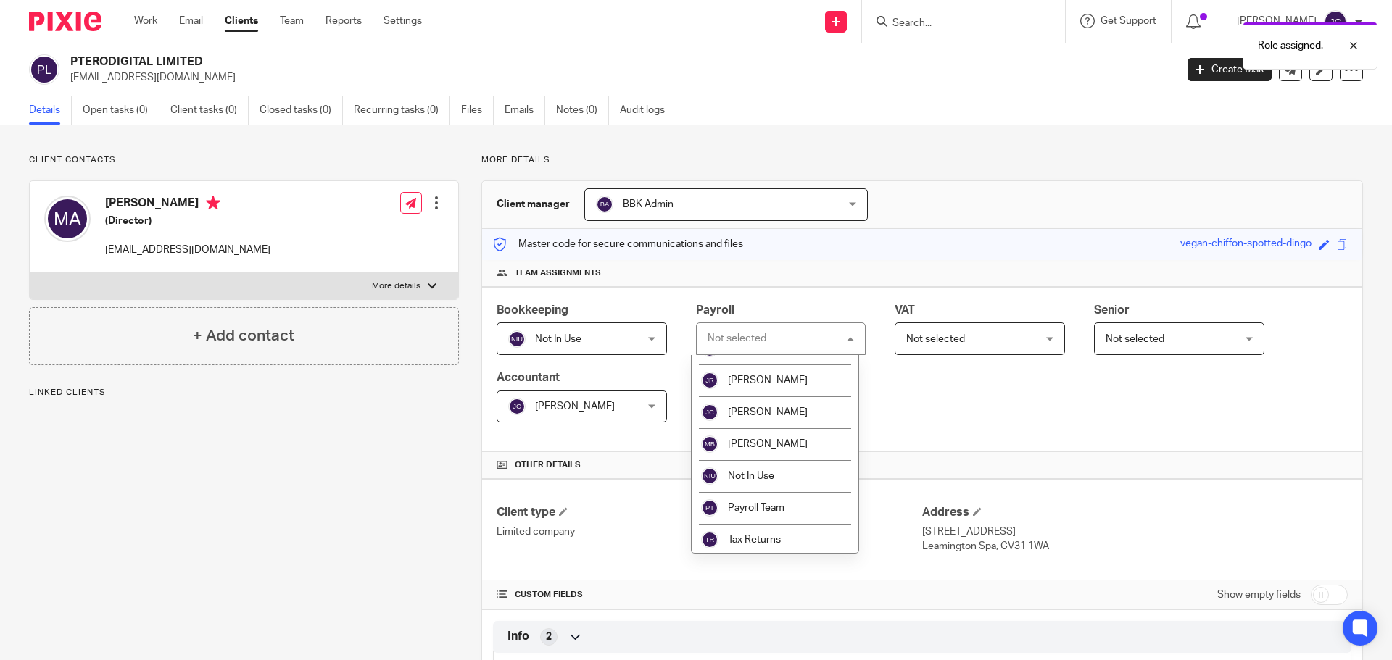
scroll to position [119, 0]
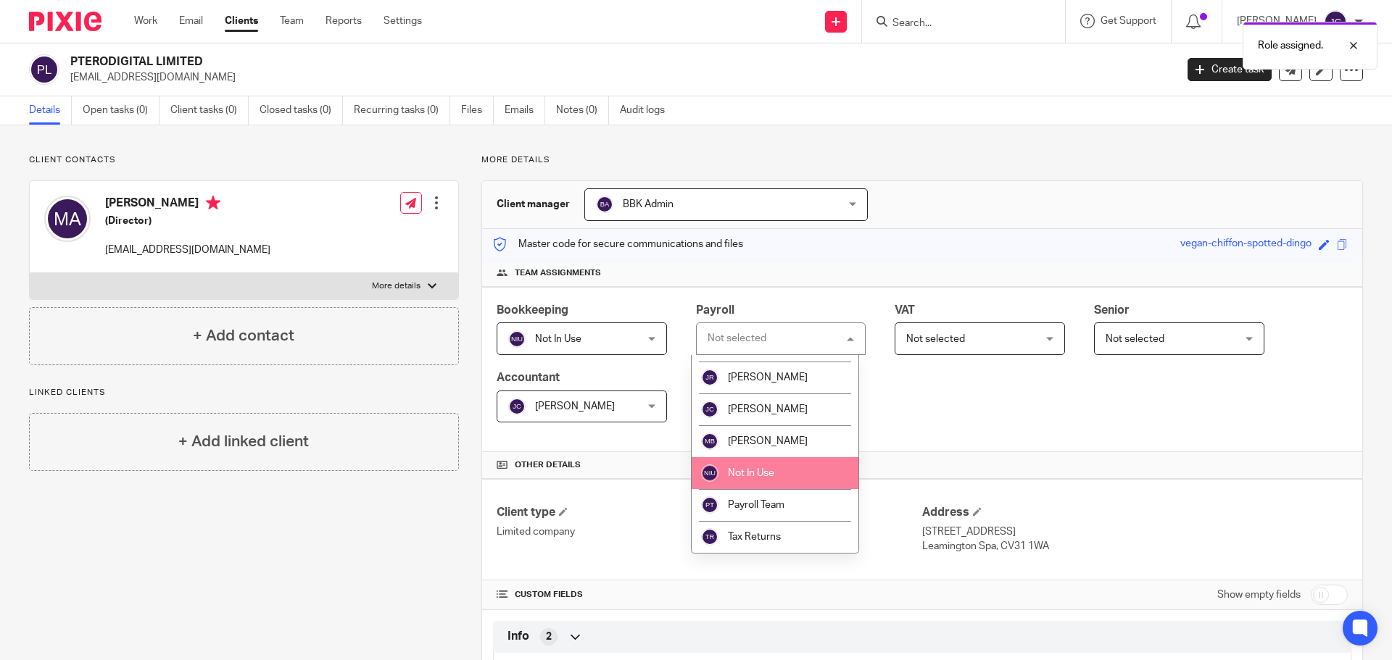
click at [767, 478] on span "Not In Use" at bounding box center [751, 473] width 46 height 10
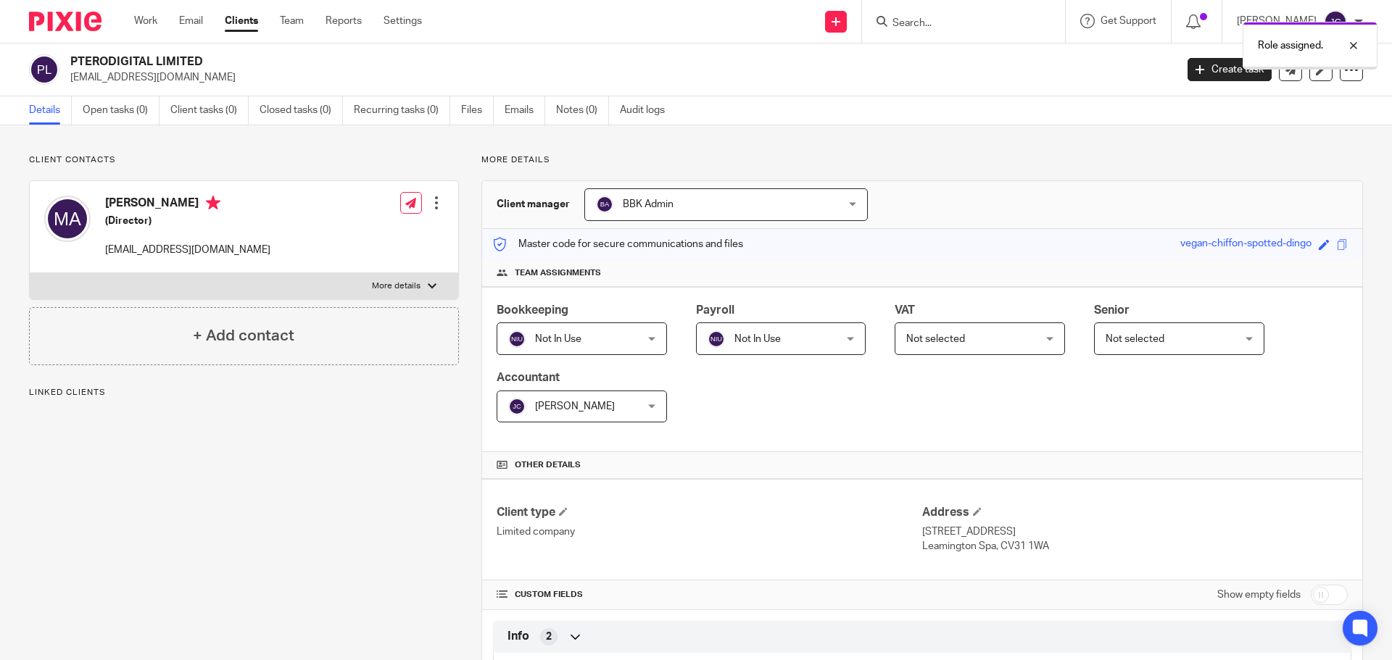
click at [949, 336] on span "Not selected" at bounding box center [935, 339] width 59 height 10
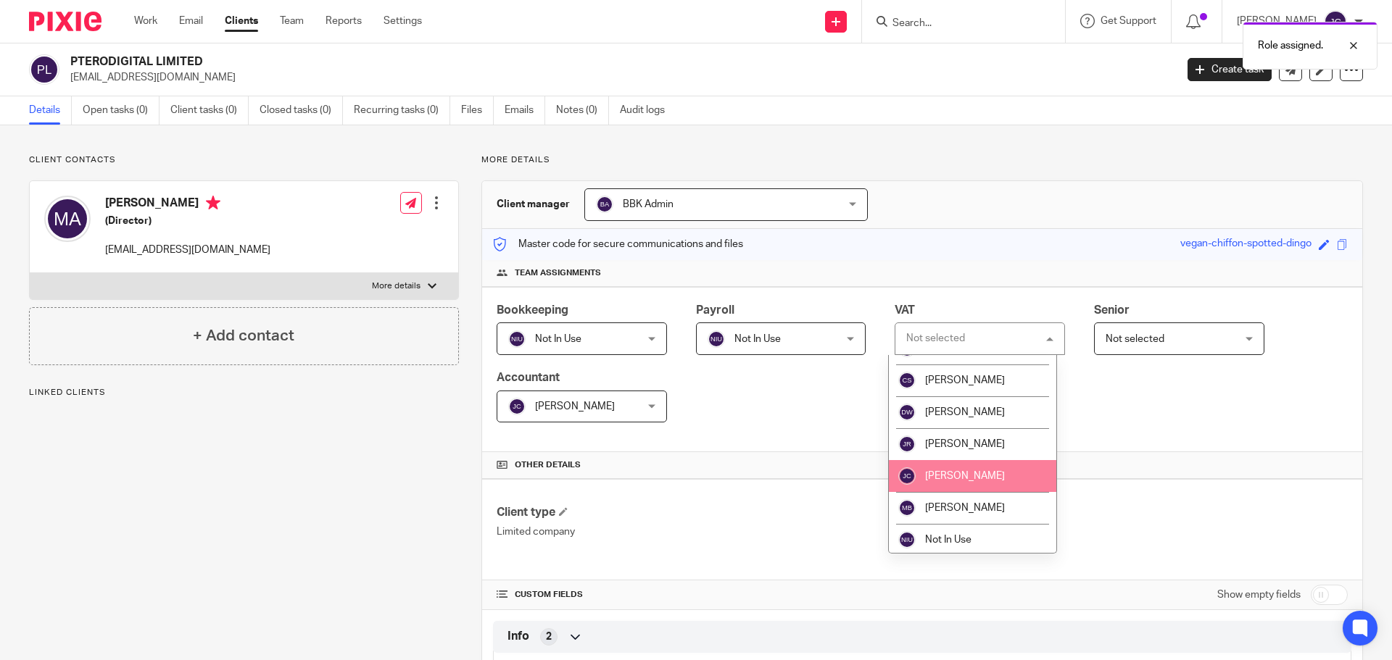
scroll to position [119, 0]
click at [968, 466] on li "Not In Use" at bounding box center [972, 473] width 167 height 32
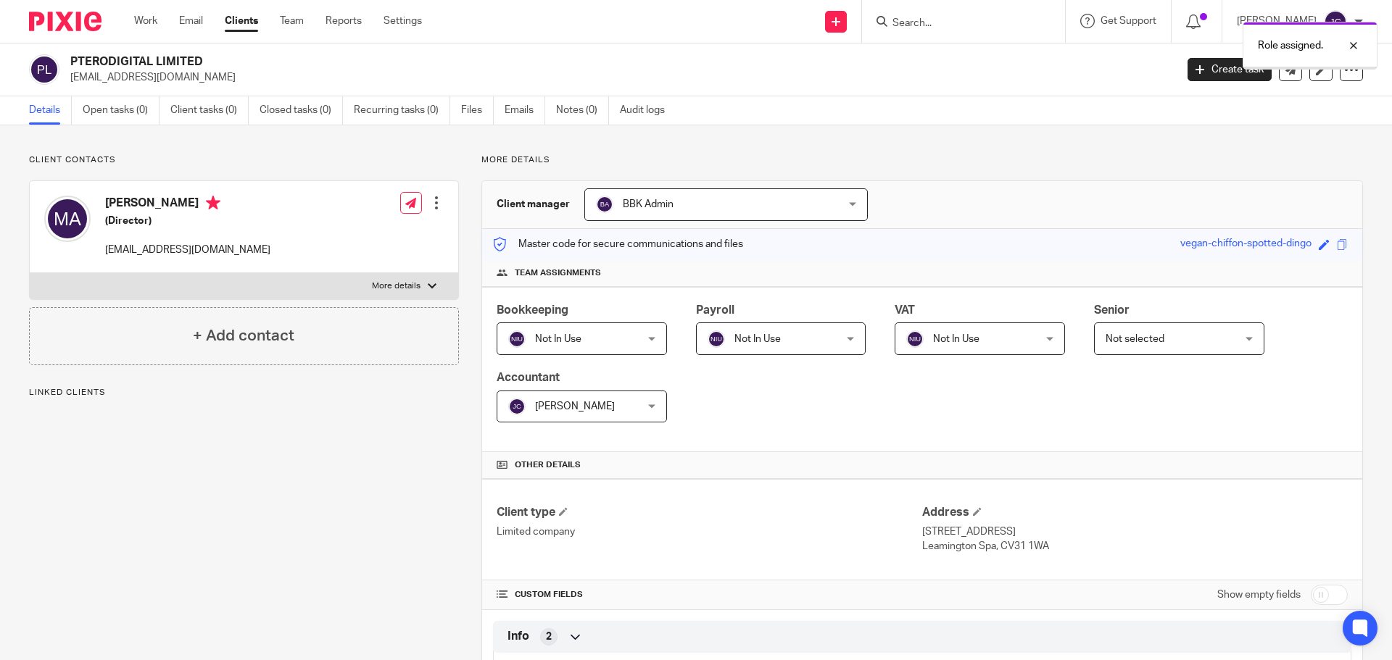
click at [1118, 332] on span "Not selected" at bounding box center [1168, 338] width 126 height 30
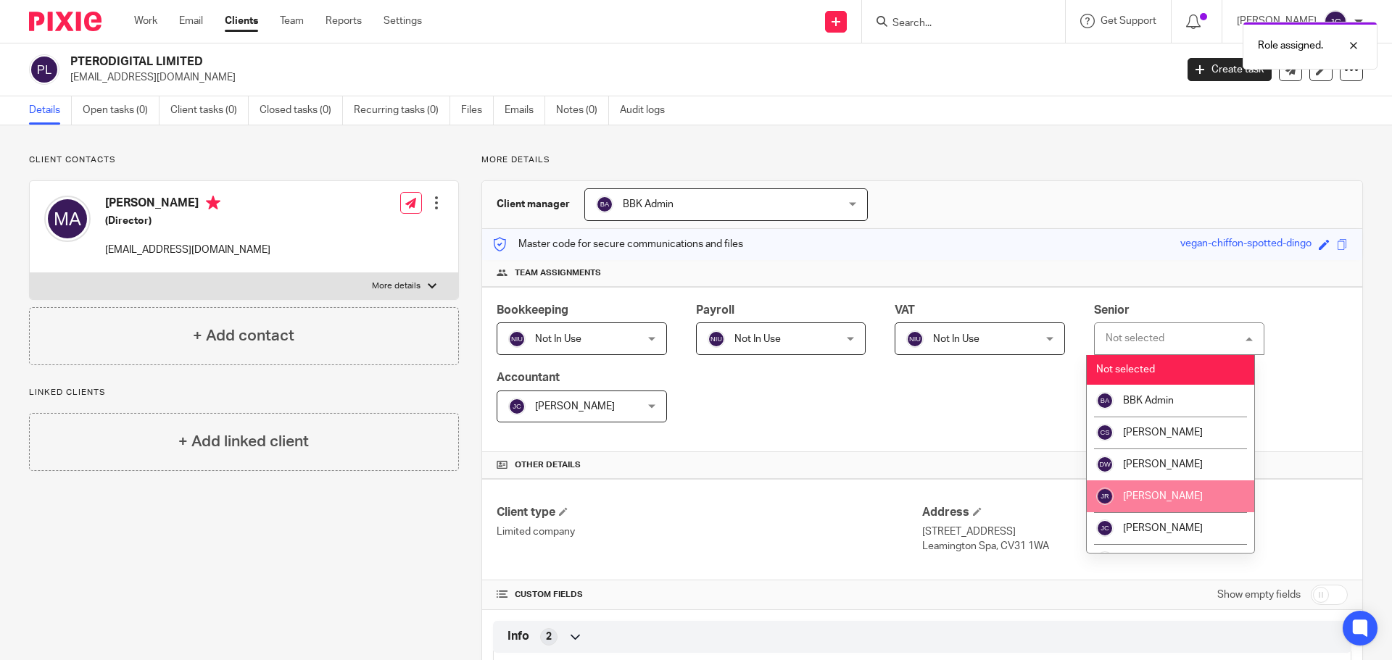
scroll to position [72, 0]
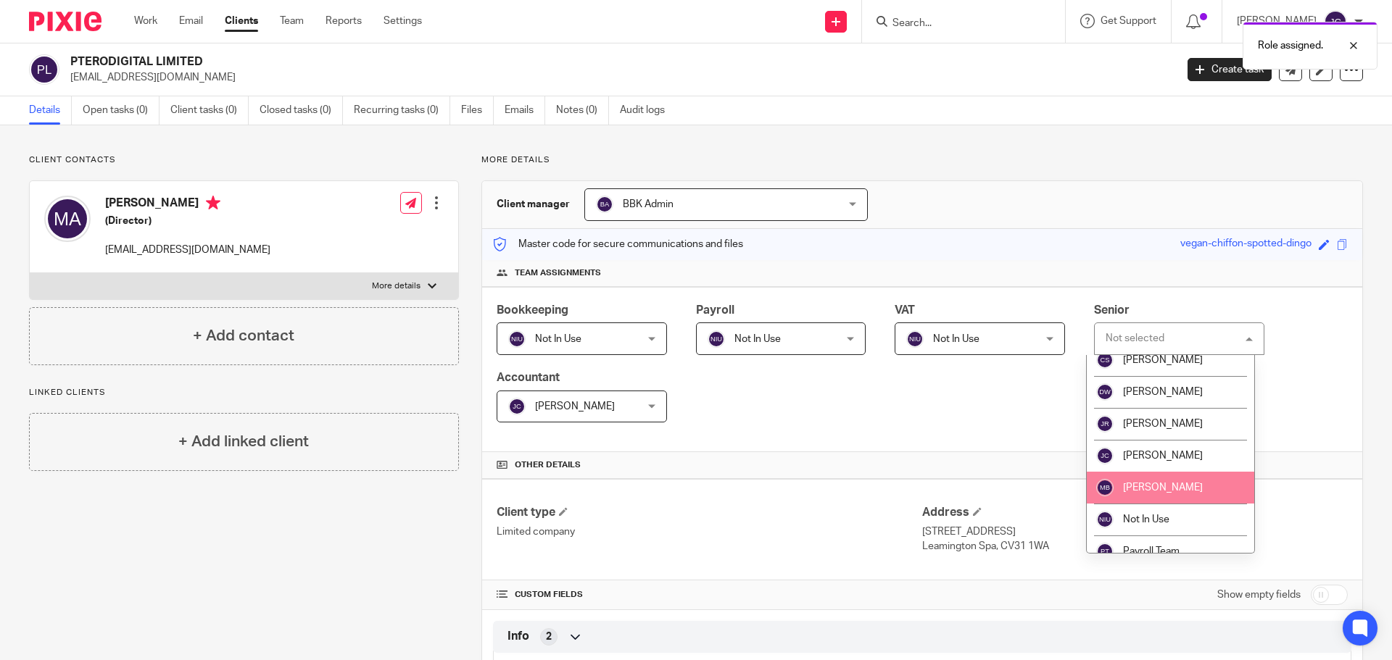
click at [1138, 489] on span "[PERSON_NAME]" at bounding box center [1163, 488] width 80 height 10
